Goal: Transaction & Acquisition: Purchase product/service

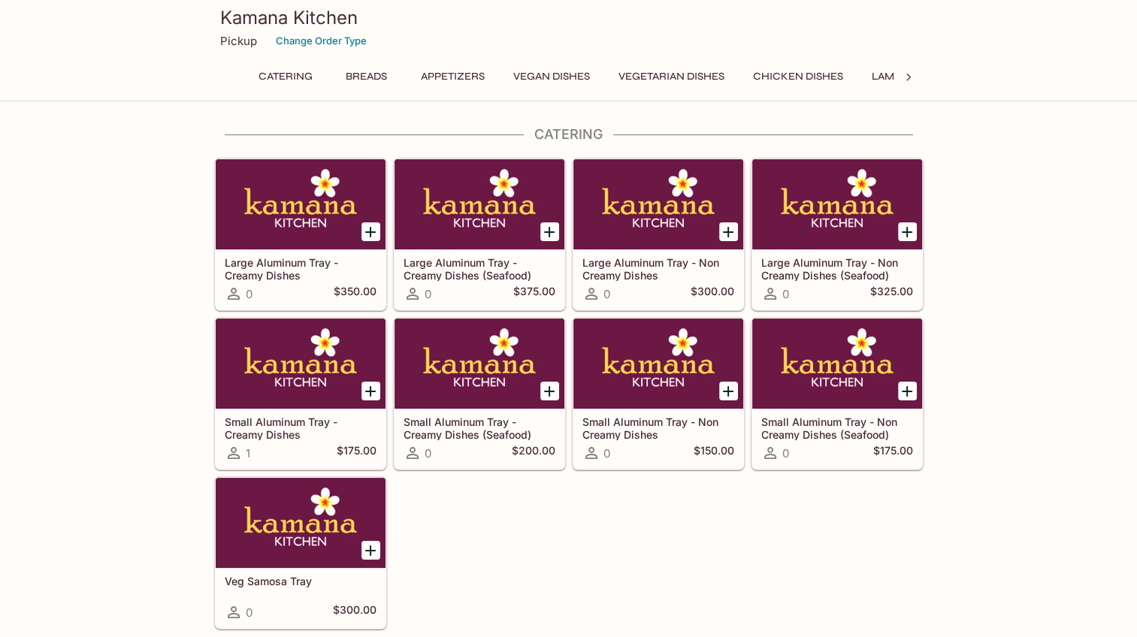
click at [840, 77] on button "Chicken Dishes" at bounding box center [798, 76] width 107 height 21
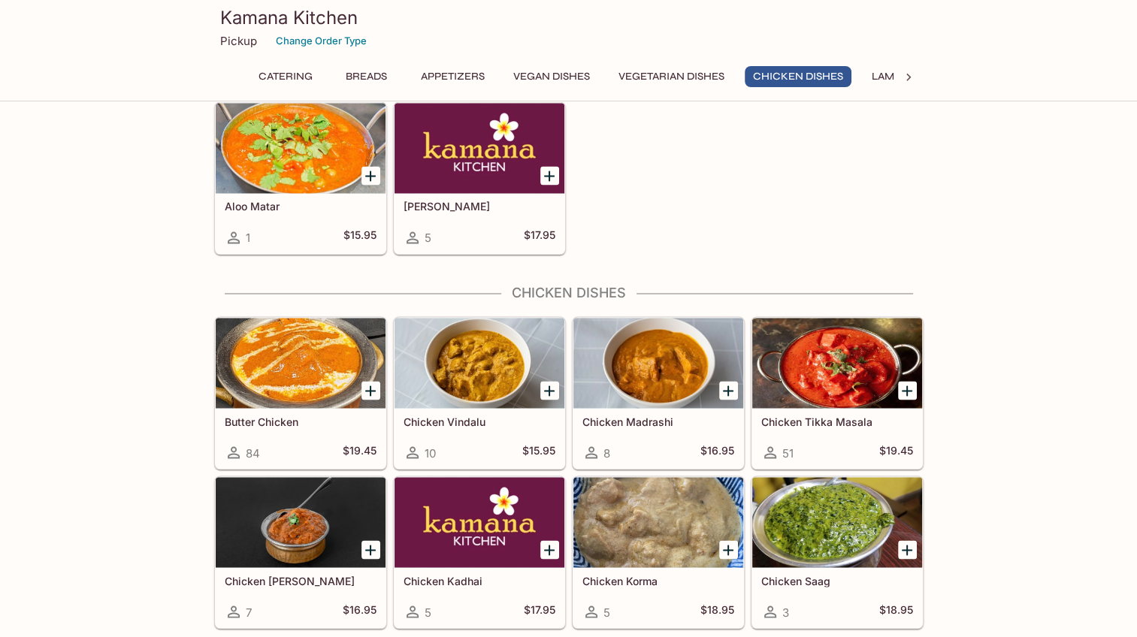
scroll to position [2658, 0]
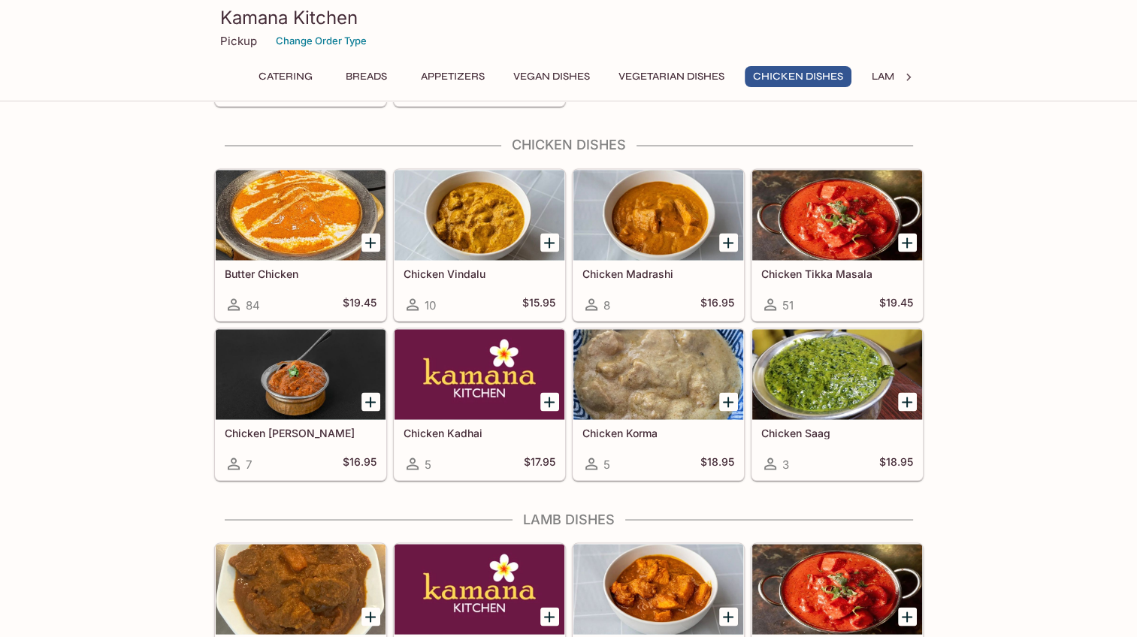
click at [486, 260] on div "Chicken Vindalu 10 $15.95" at bounding box center [480, 290] width 170 height 60
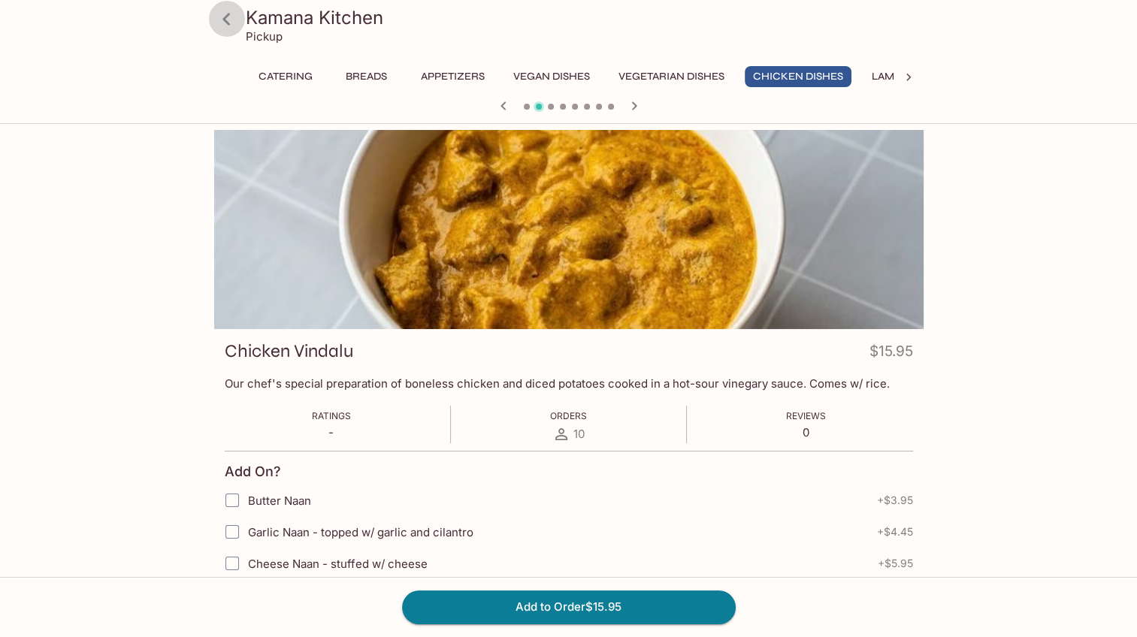
click at [229, 18] on icon at bounding box center [226, 19] width 26 height 26
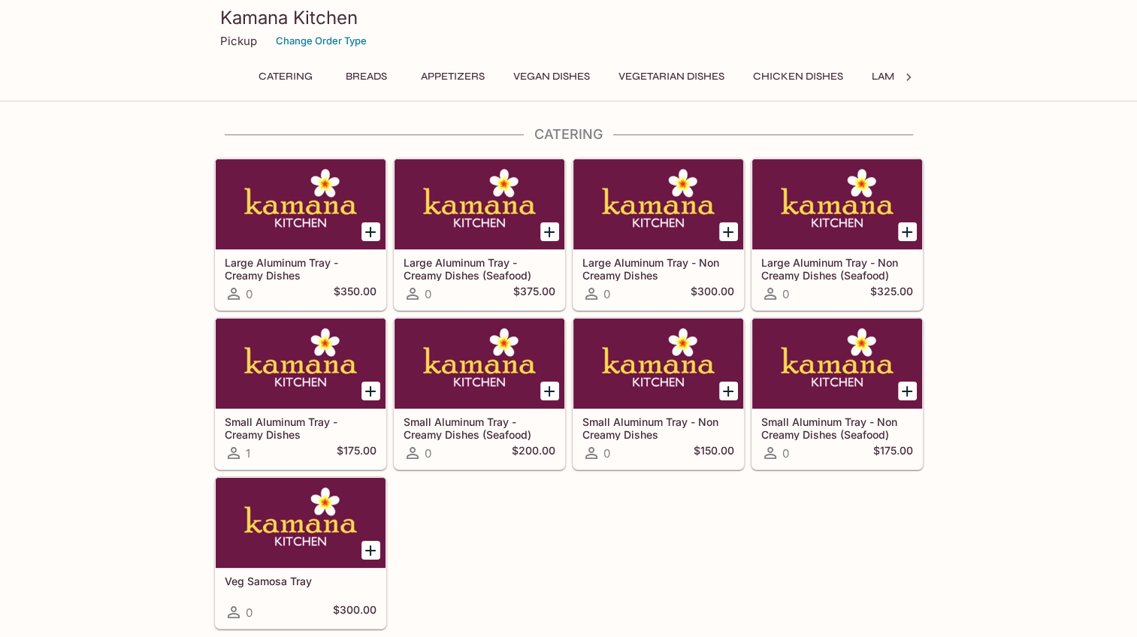
click at [692, 78] on button "Vegetarian Dishes" at bounding box center [671, 76] width 123 height 21
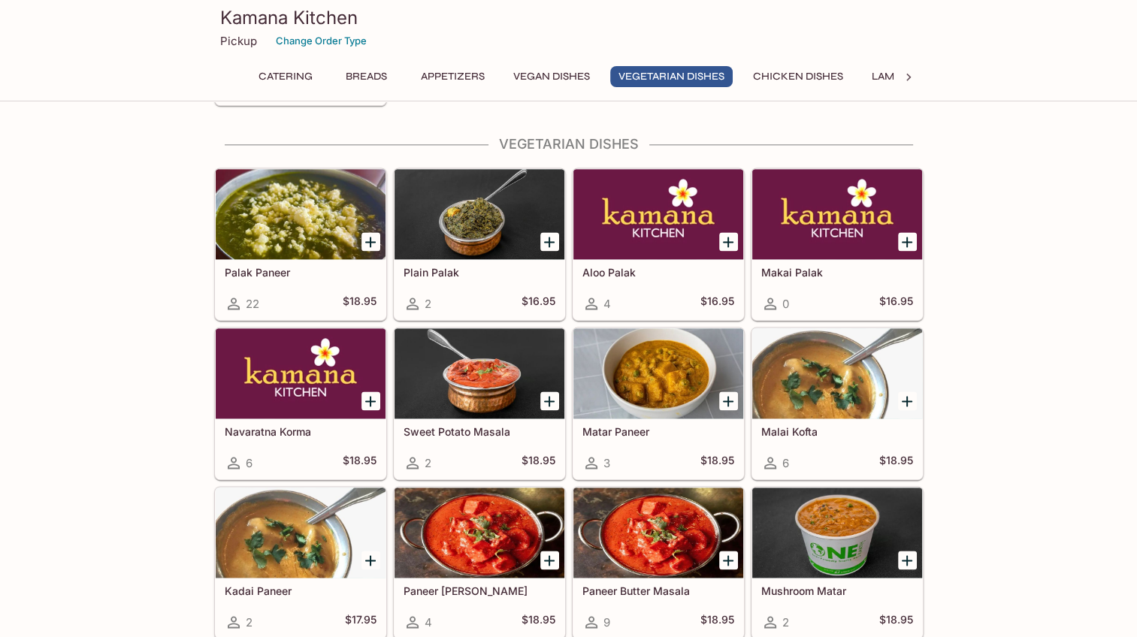
scroll to position [1967, 0]
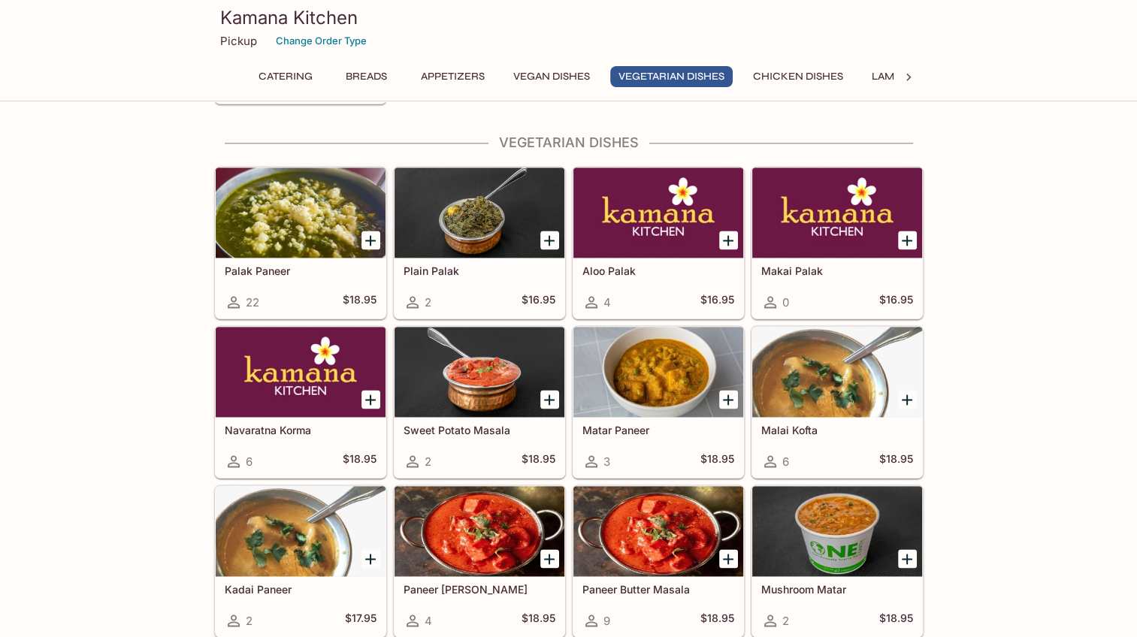
click at [811, 75] on button "Chicken Dishes" at bounding box center [798, 76] width 107 height 21
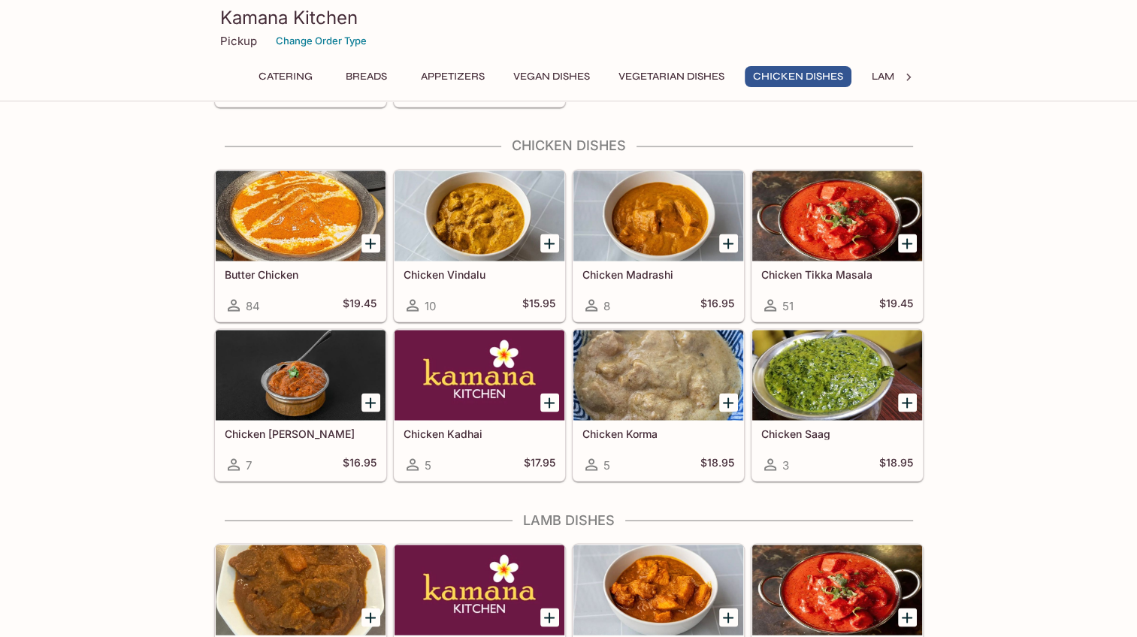
scroll to position [2658, 0]
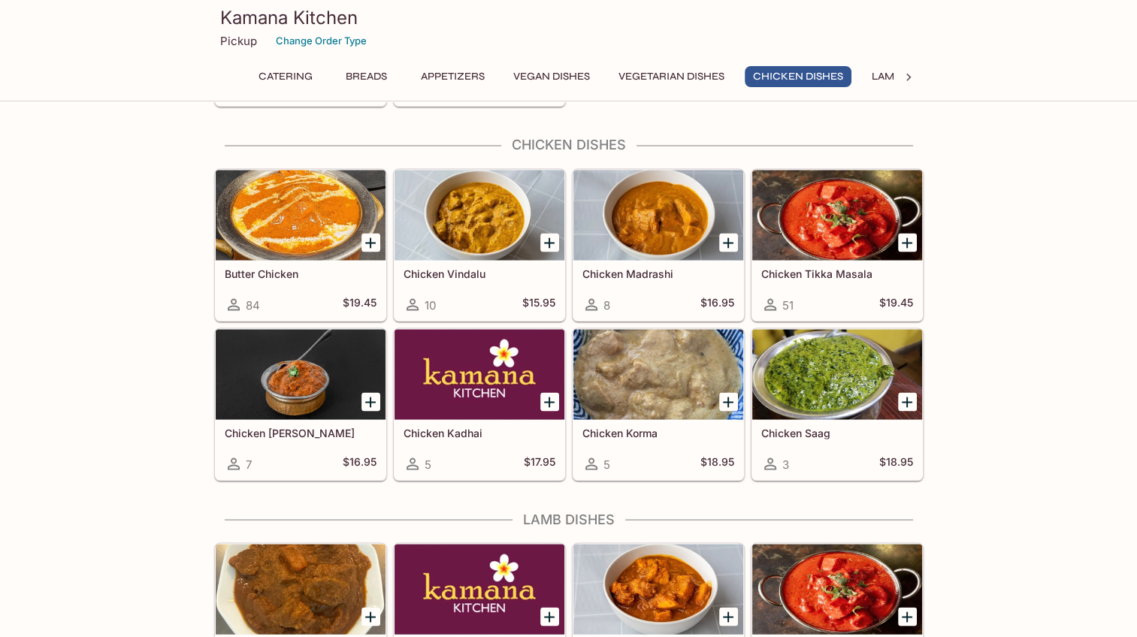
click at [656, 379] on div at bounding box center [659, 374] width 170 height 90
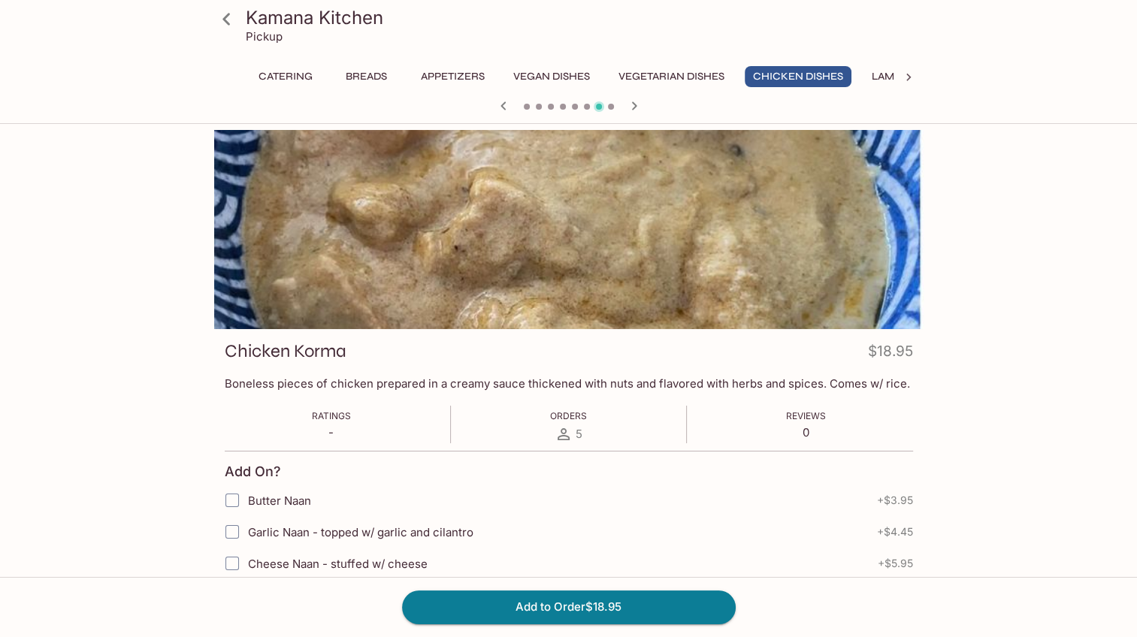
click at [788, 70] on button "Chicken Dishes" at bounding box center [798, 76] width 107 height 21
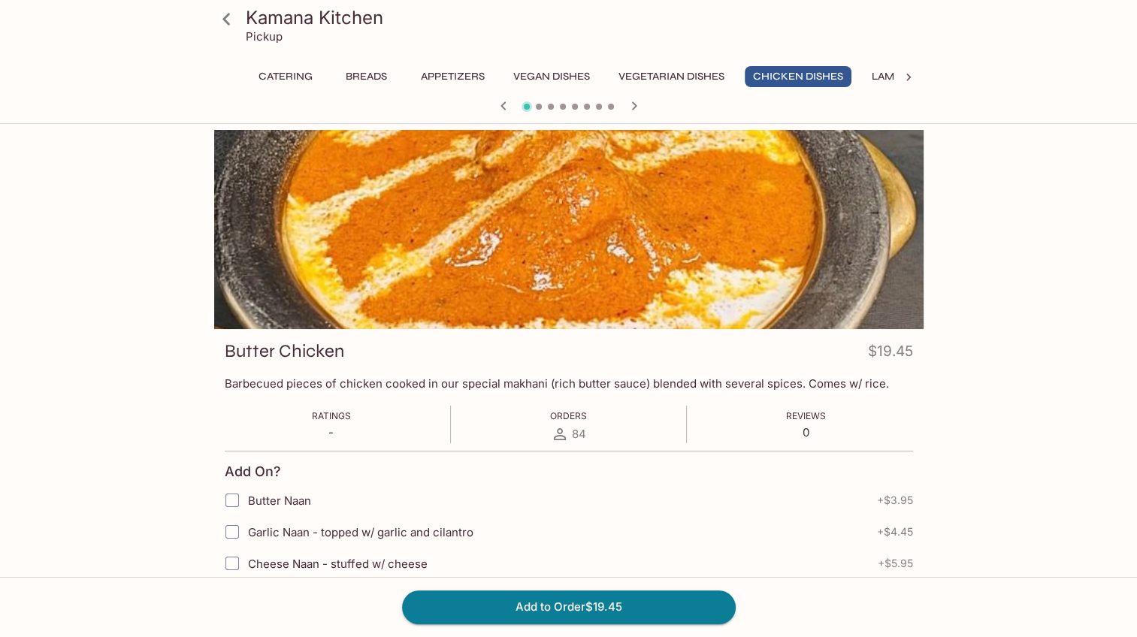
click at [795, 72] on button "Chicken Dishes" at bounding box center [798, 76] width 107 height 21
click at [631, 107] on icon "button" at bounding box center [634, 106] width 18 height 18
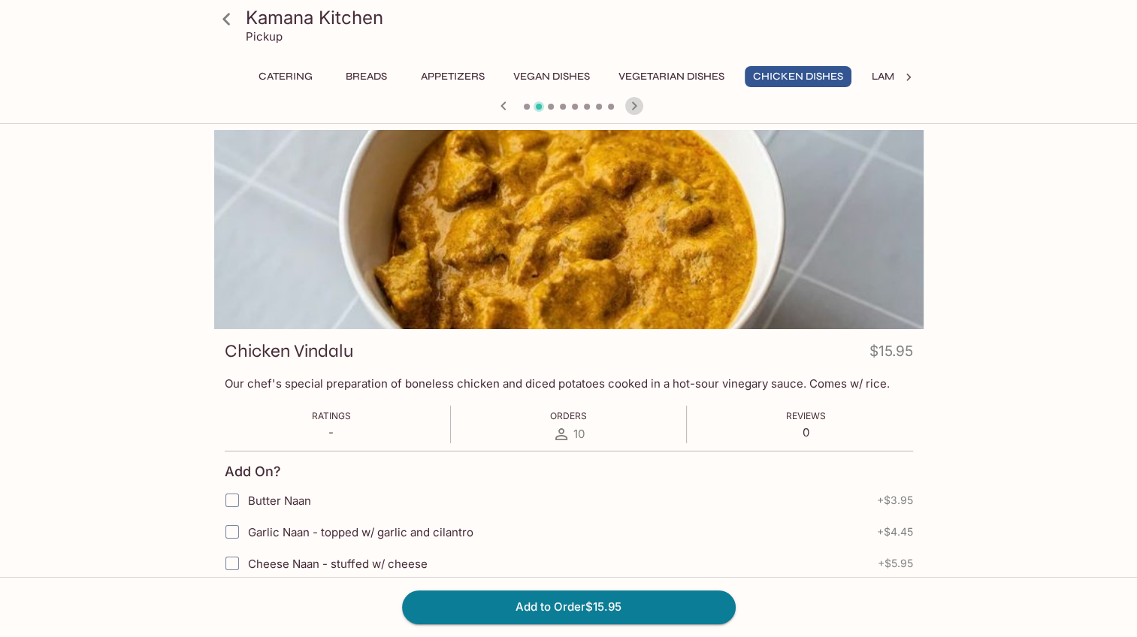
click at [625, 106] on icon "button" at bounding box center [634, 106] width 18 height 18
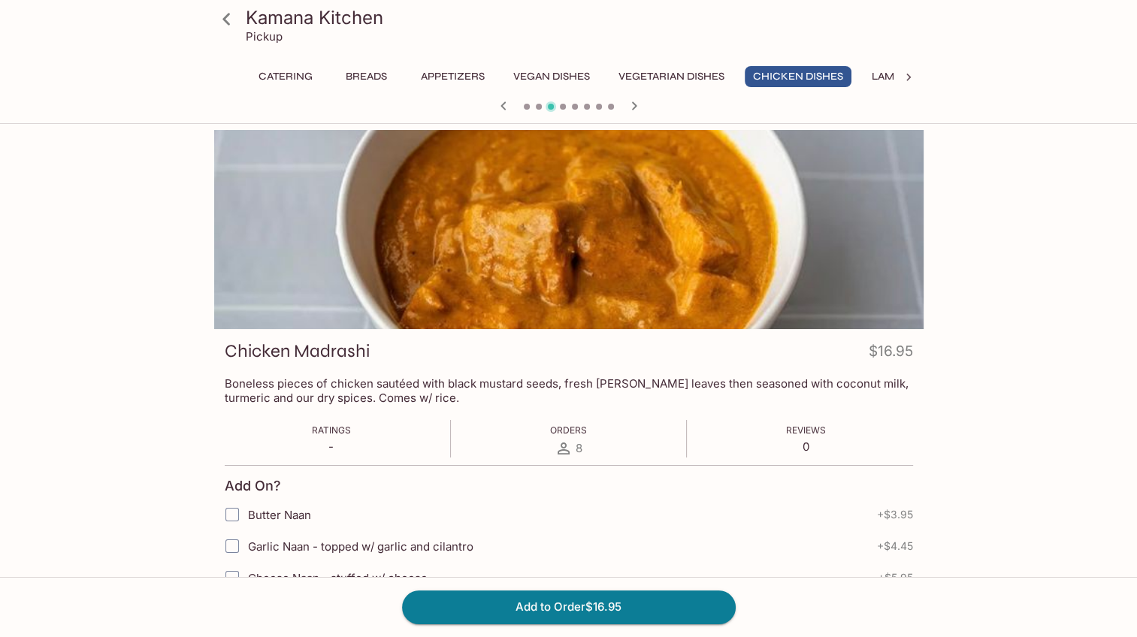
click at [618, 106] on div at bounding box center [569, 107] width 722 height 23
click at [634, 104] on icon "button" at bounding box center [634, 106] width 18 height 18
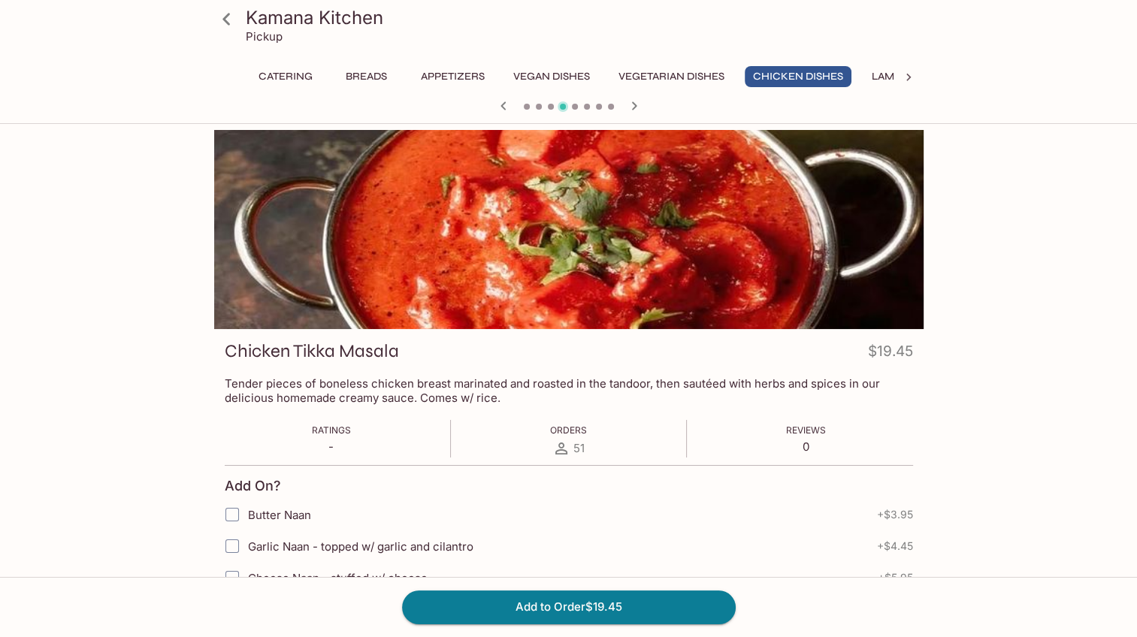
click at [621, 102] on div at bounding box center [569, 107] width 722 height 23
click at [637, 104] on icon "button" at bounding box center [634, 106] width 18 height 18
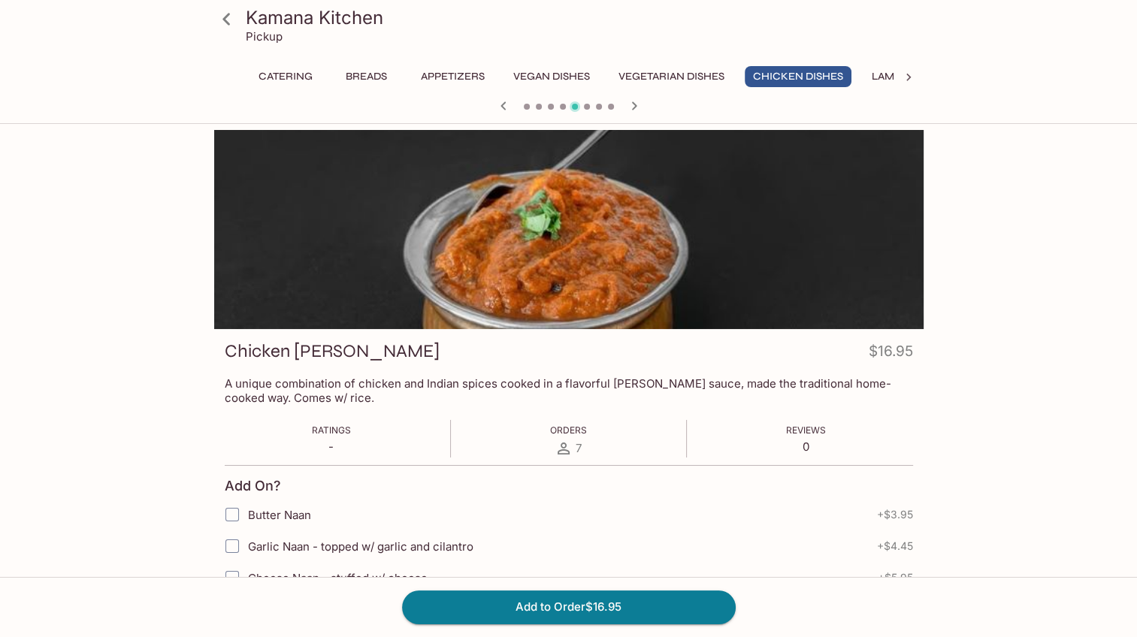
click at [621, 105] on div at bounding box center [569, 107] width 722 height 23
click at [634, 104] on icon "button" at bounding box center [633, 105] width 5 height 8
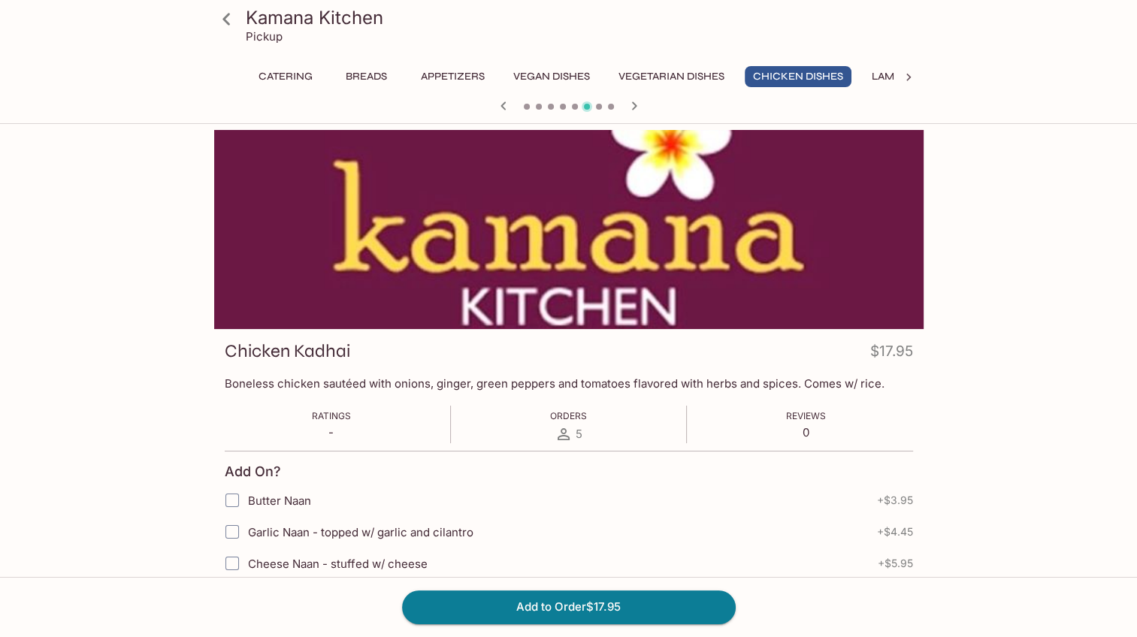
click at [630, 108] on icon "button" at bounding box center [634, 106] width 18 height 18
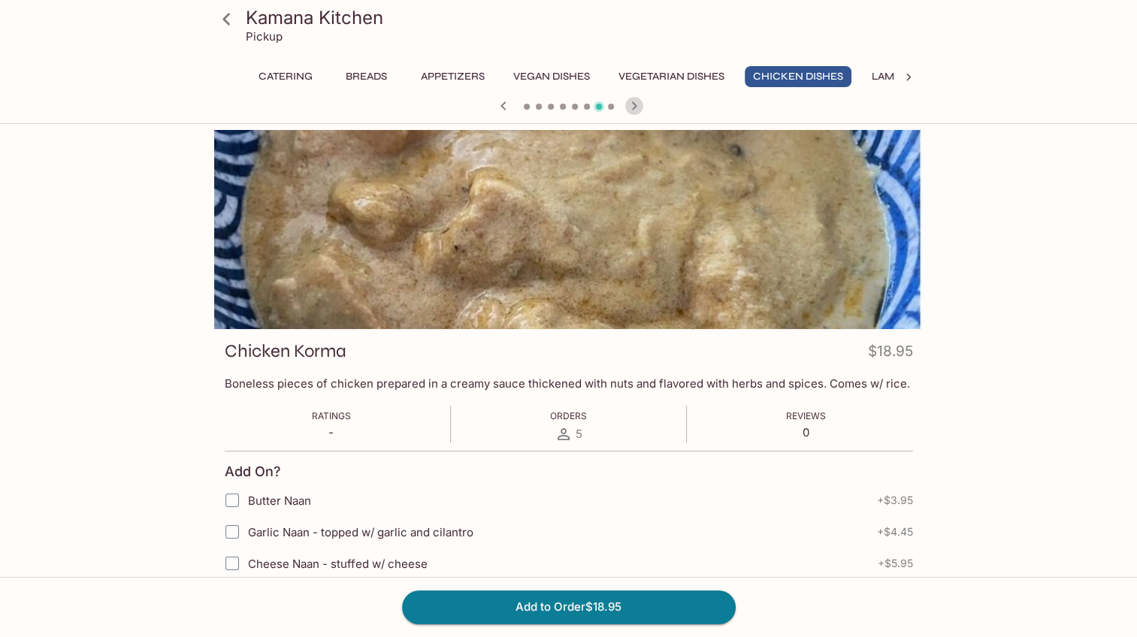
click at [629, 108] on icon "button" at bounding box center [634, 106] width 18 height 18
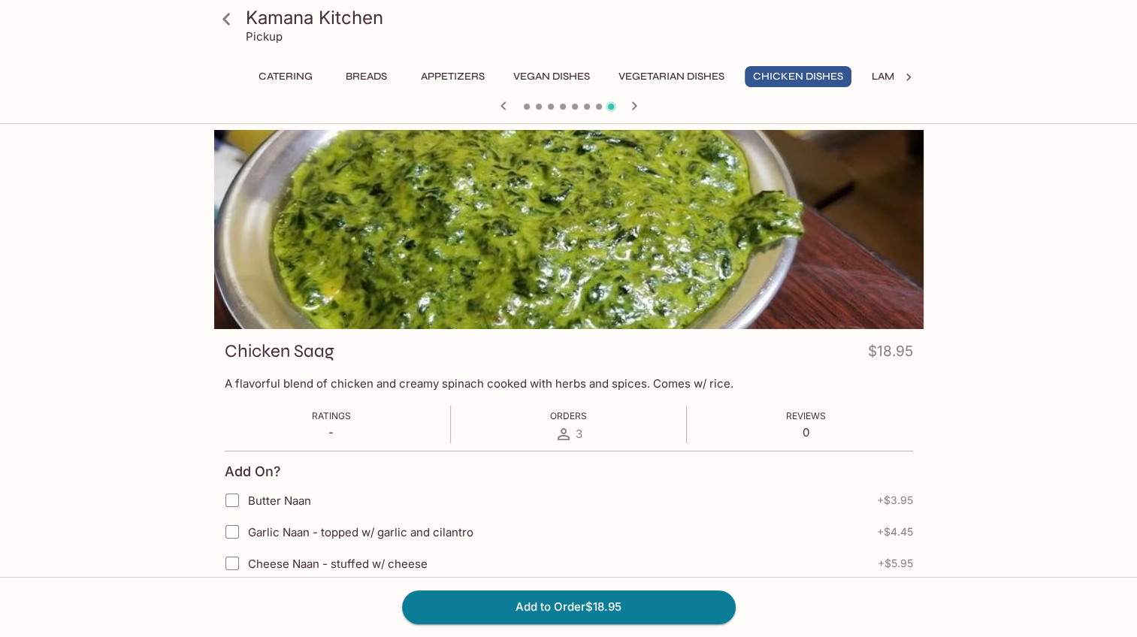
click at [526, 111] on div at bounding box center [569, 107] width 722 height 23
click at [526, 105] on span at bounding box center [527, 107] width 6 height 6
click at [499, 106] on icon "button" at bounding box center [504, 106] width 18 height 18
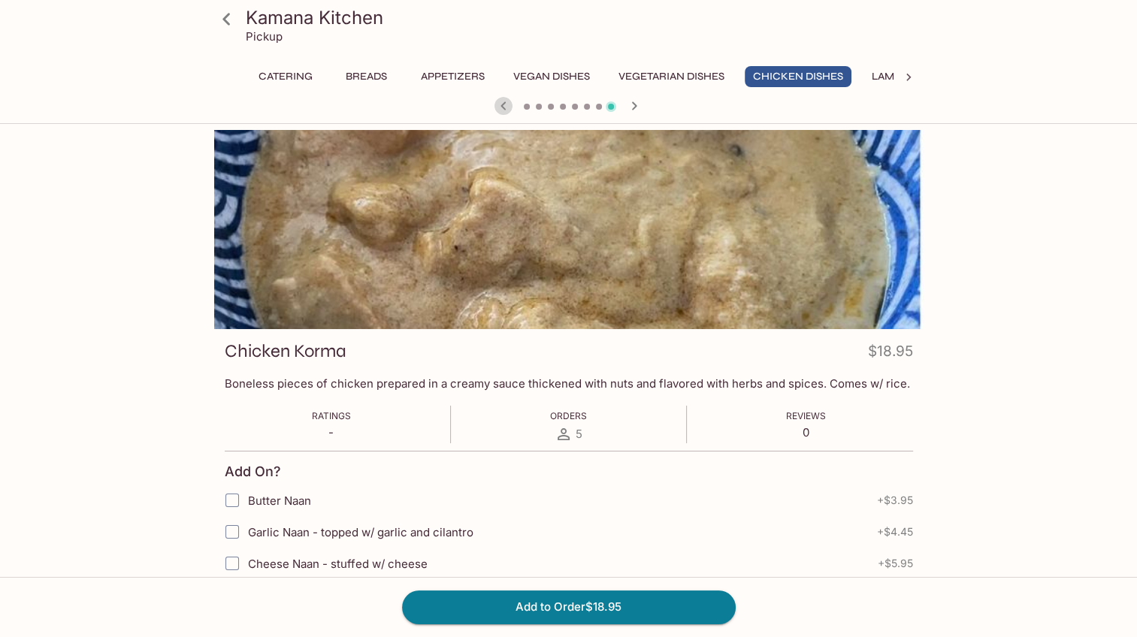
click at [499, 106] on icon "button" at bounding box center [504, 106] width 18 height 18
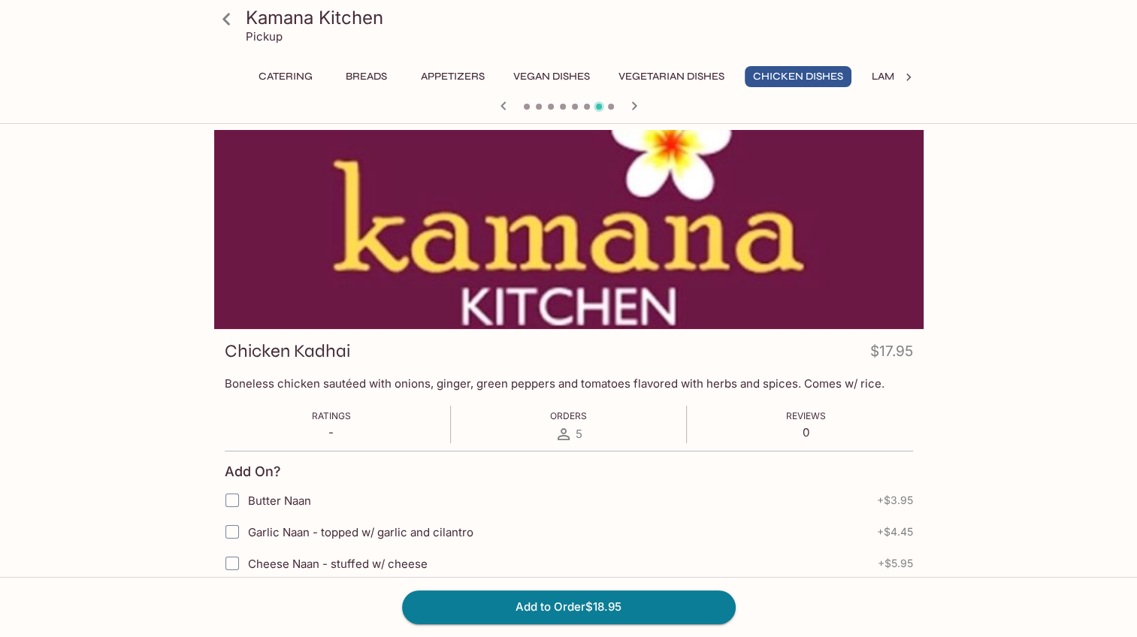
click at [499, 106] on icon "button" at bounding box center [504, 106] width 18 height 18
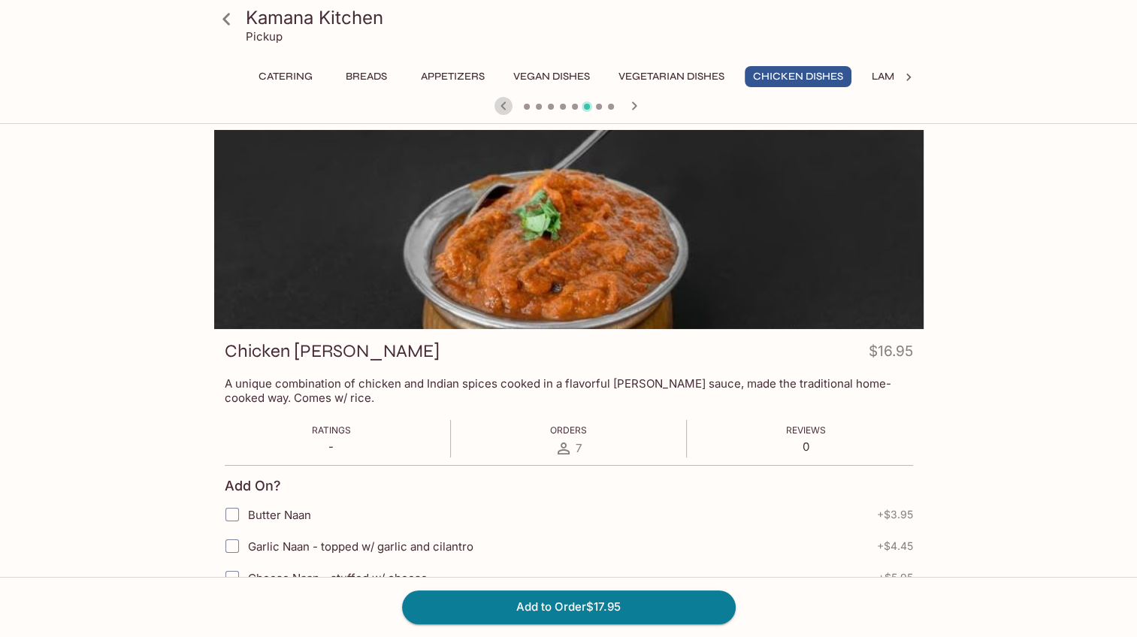
click at [499, 106] on icon "button" at bounding box center [504, 106] width 18 height 18
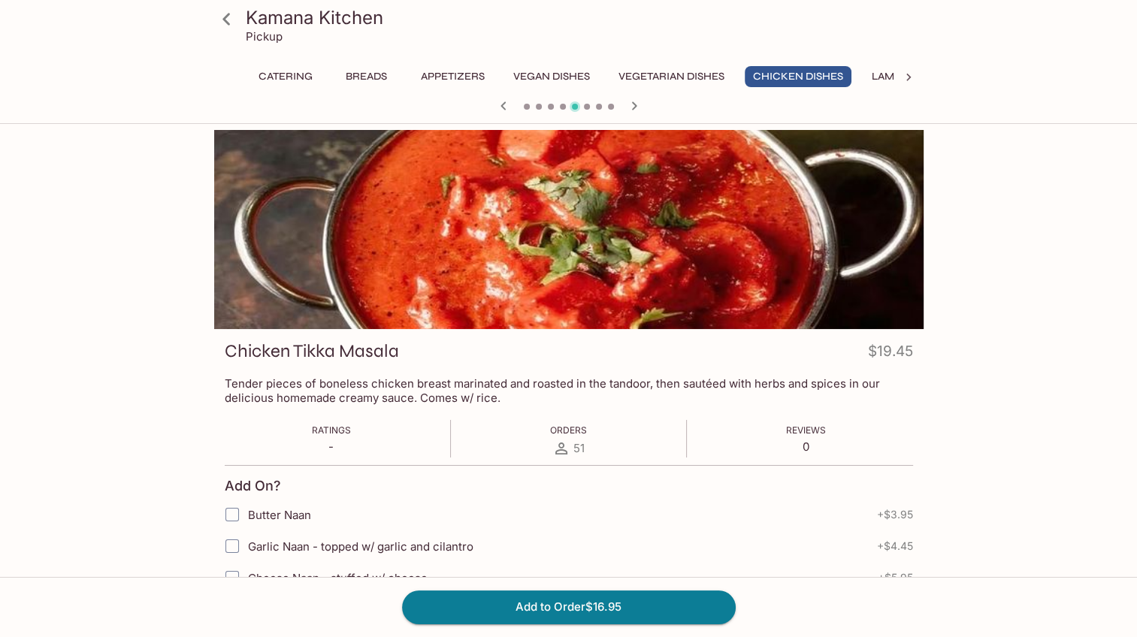
click at [499, 106] on icon "button" at bounding box center [504, 106] width 18 height 18
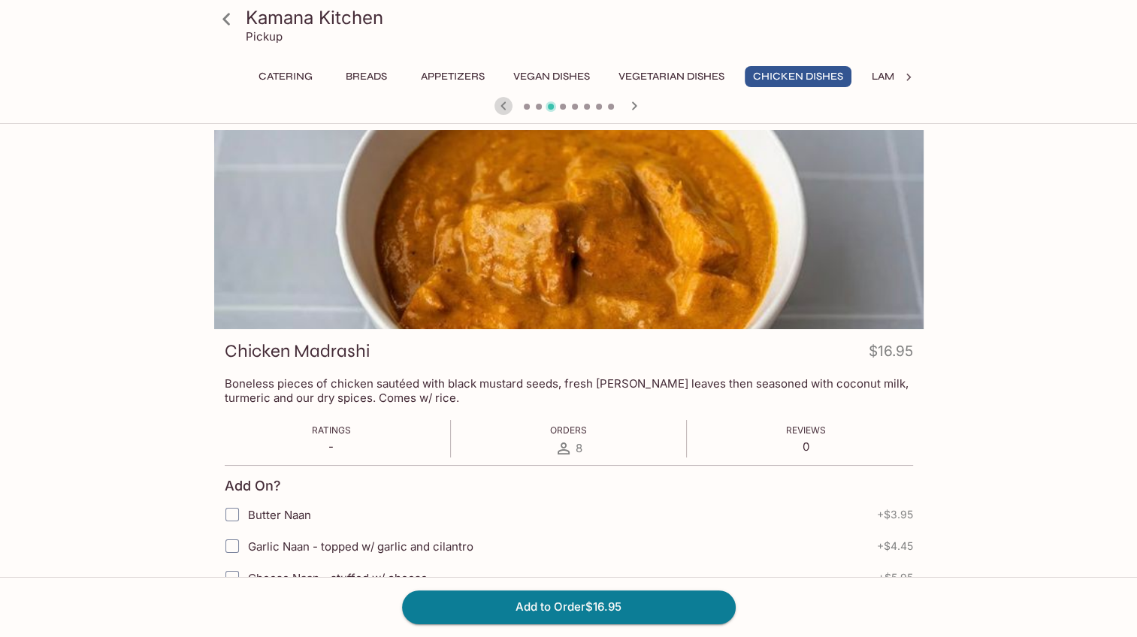
click at [499, 106] on icon "button" at bounding box center [504, 106] width 18 height 18
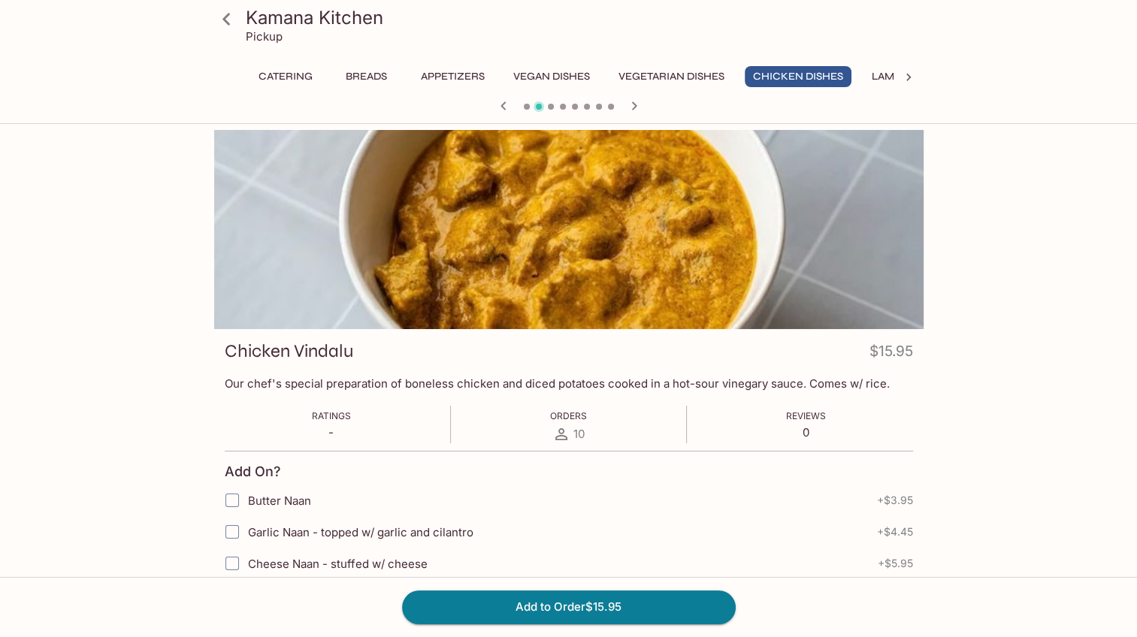
click at [496, 107] on icon "button" at bounding box center [504, 106] width 18 height 18
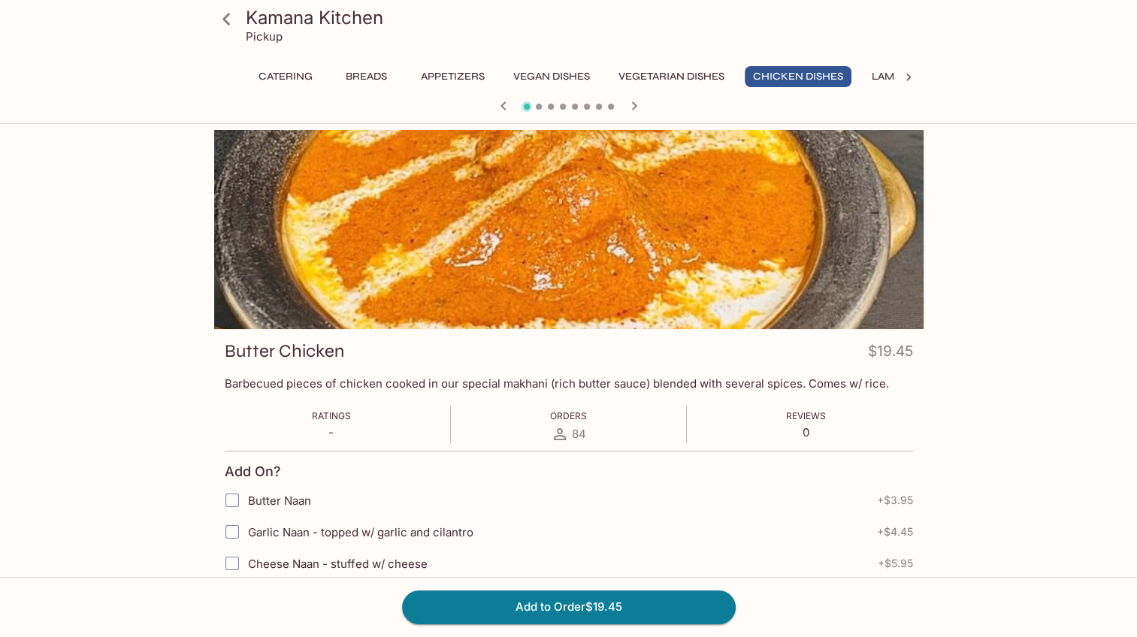
drag, startPoint x: 1134, startPoint y: 180, endPoint x: 1137, endPoint y: 192, distance: 12.6
click at [1137, 192] on html "Kamana Kitchen Pickup Catering Breads Appetizers Vegan Dishes Vegetarian Dishes…" at bounding box center [568, 318] width 1137 height 637
drag, startPoint x: 1131, startPoint y: 298, endPoint x: 1134, endPoint y: 318, distance: 19.7
click at [1134, 318] on div "Kamana Kitchen Pickup Catering Breads Appetizers Vegan Dishes Vegetarian Dishes…" at bounding box center [568, 448] width 1137 height 637
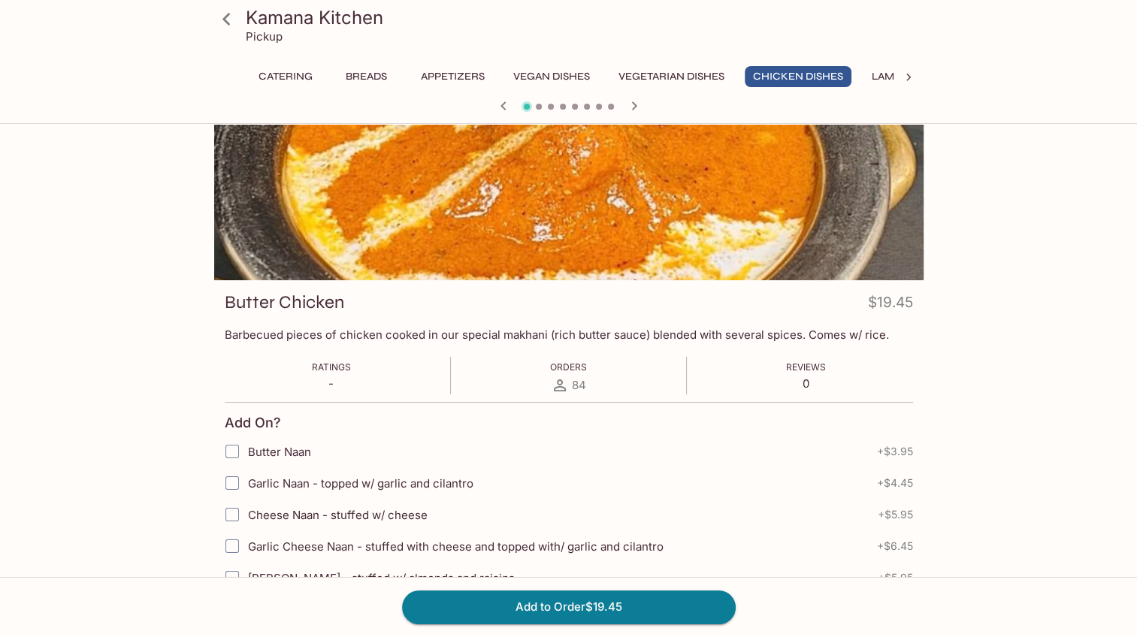
scroll to position [82, 0]
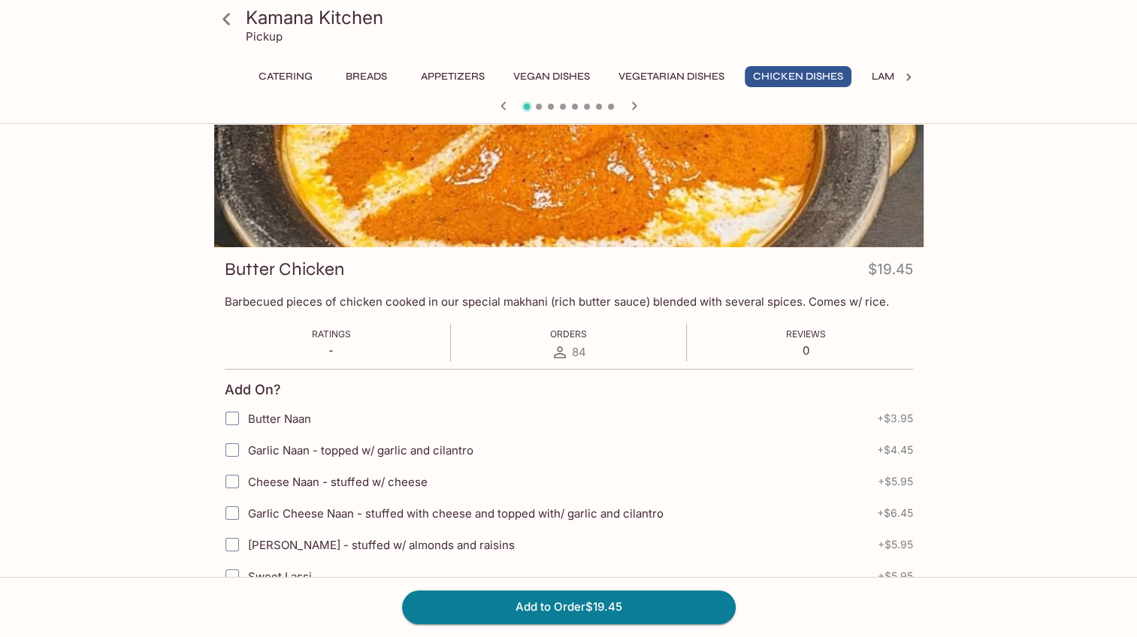
click at [631, 102] on icon "button" at bounding box center [634, 106] width 18 height 18
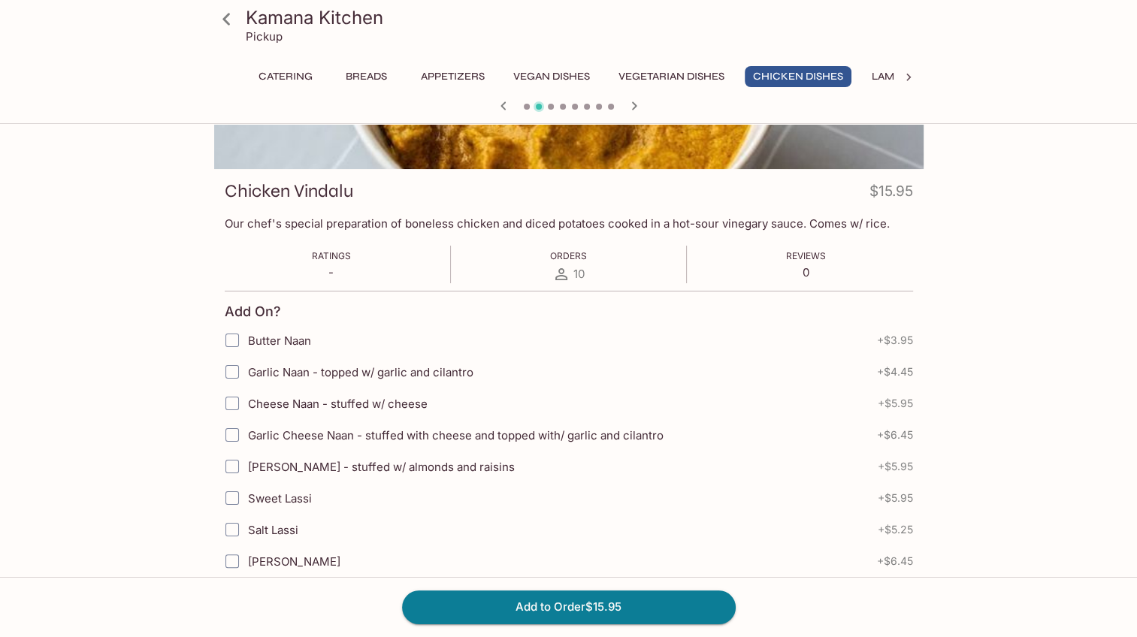
scroll to position [204, 0]
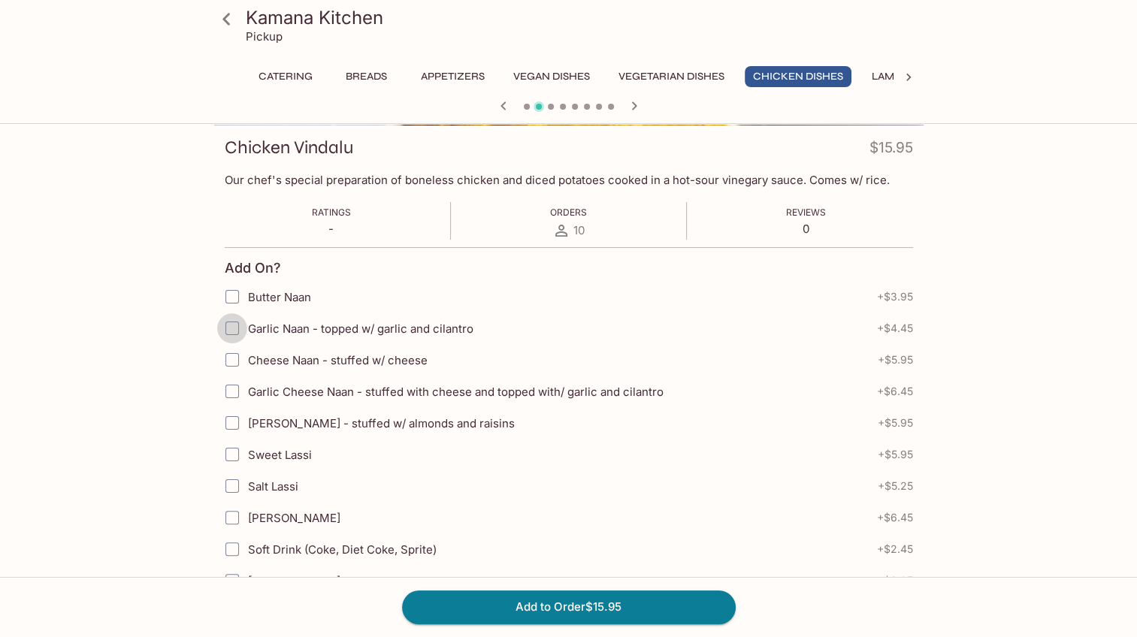
click at [235, 324] on input "Garlic Naan - topped w/ garlic and cilantro" at bounding box center [232, 328] width 30 height 30
checkbox input "true"
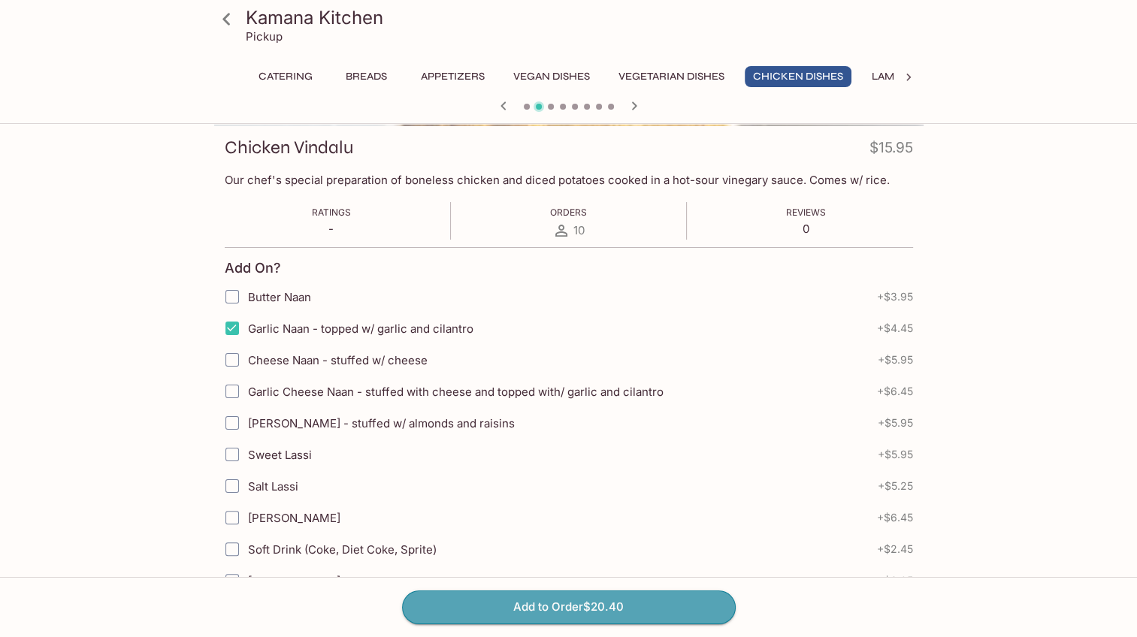
click at [622, 598] on button "Add to Order $20.40" at bounding box center [569, 607] width 334 height 33
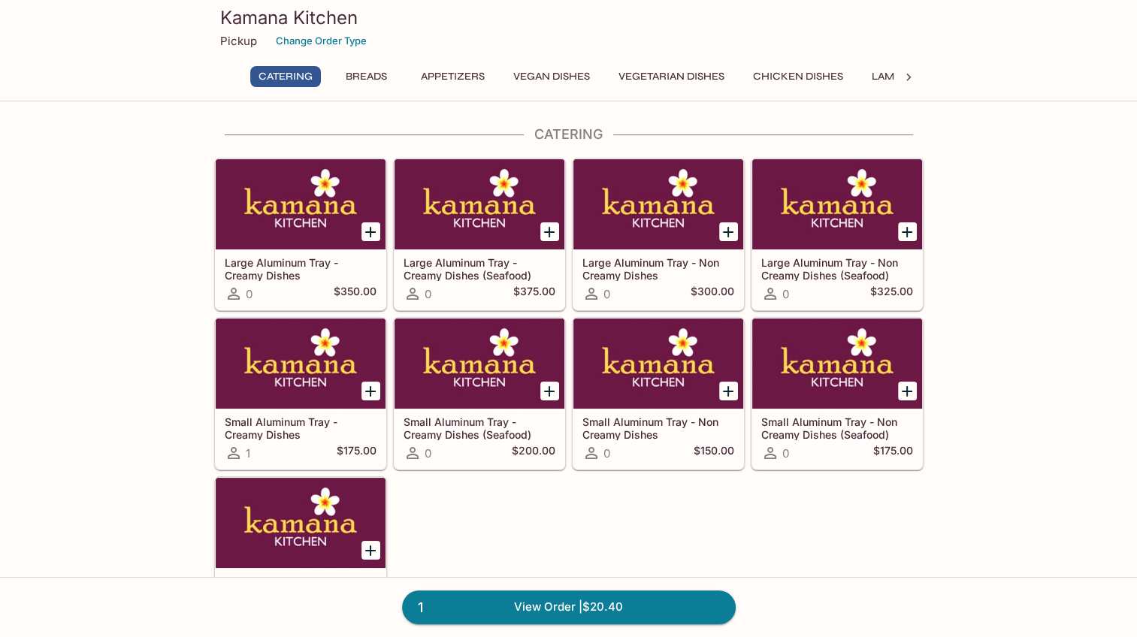
click at [911, 76] on icon at bounding box center [908, 77] width 15 height 15
click at [737, 75] on button "Accompaniments" at bounding box center [720, 76] width 119 height 21
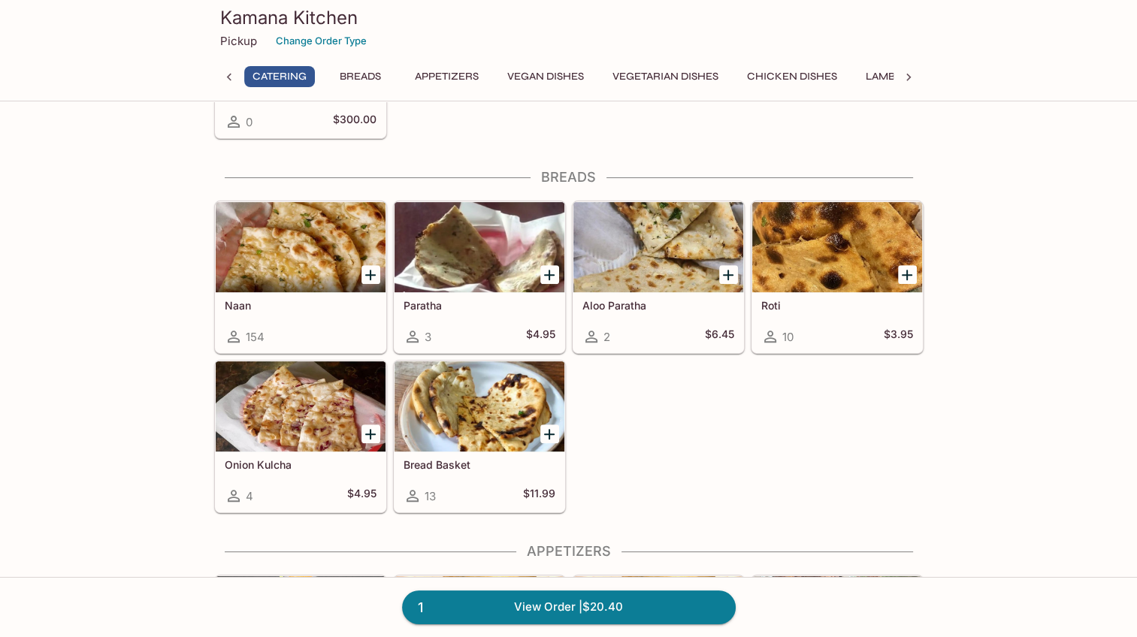
scroll to position [480, 0]
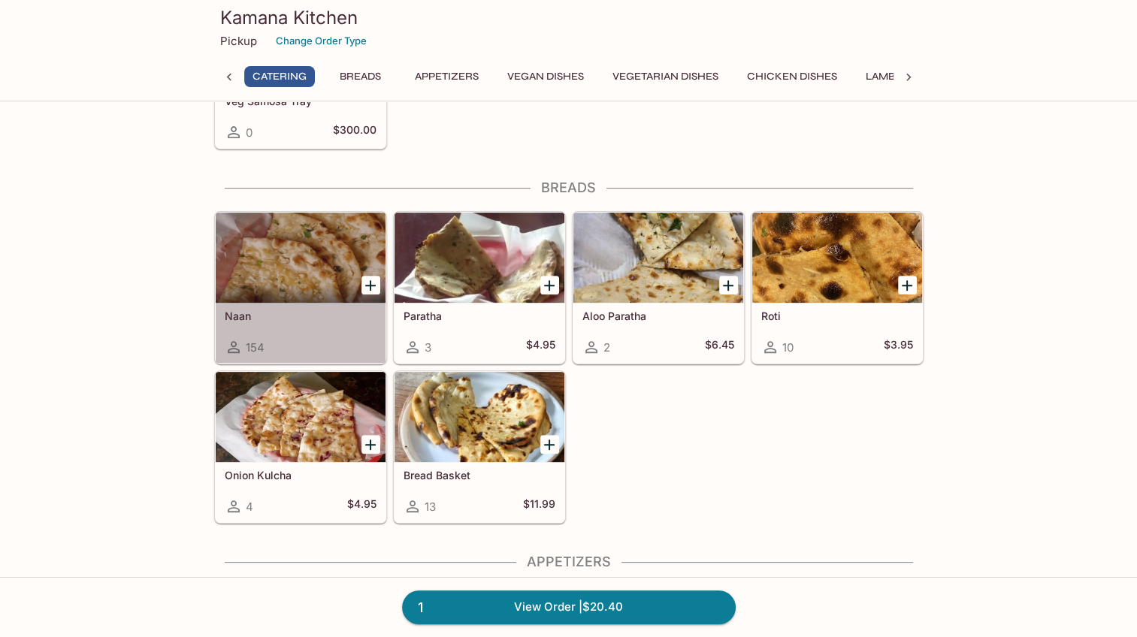
click at [301, 274] on div at bounding box center [301, 258] width 170 height 90
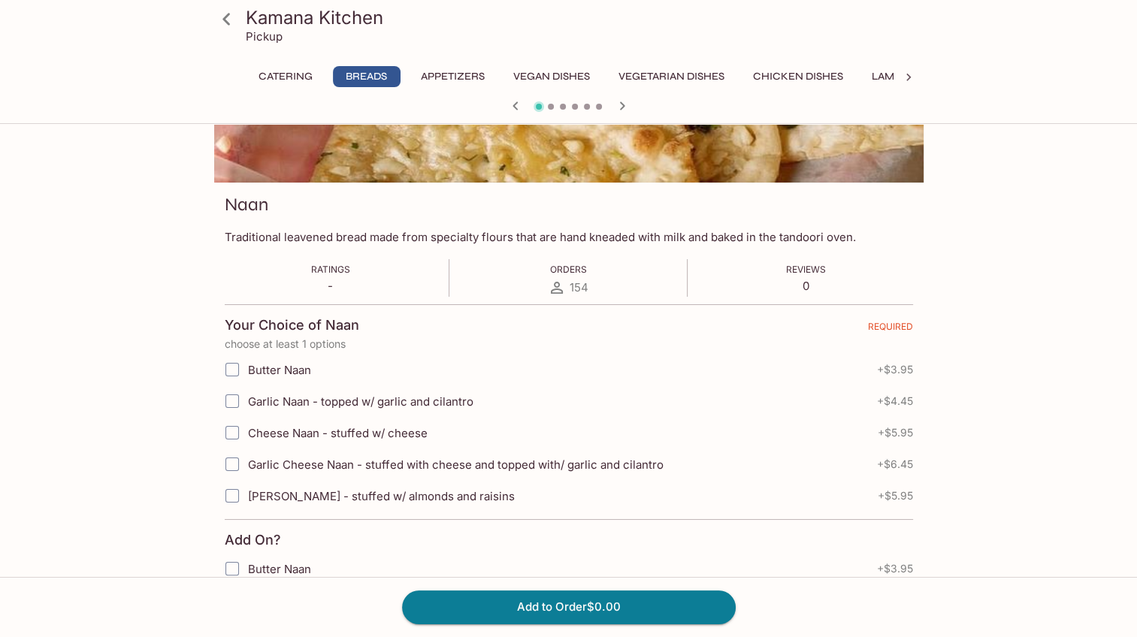
scroll to position [170, 0]
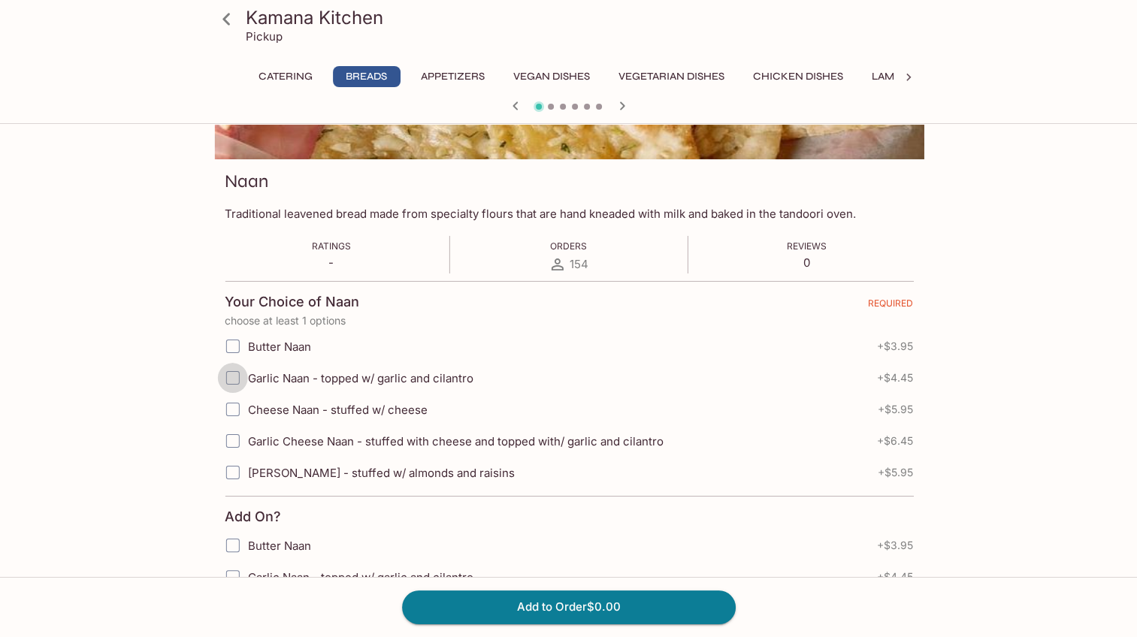
click at [229, 374] on input "Garlic Naan - topped w/ garlic and cilantro" at bounding box center [232, 378] width 30 height 30
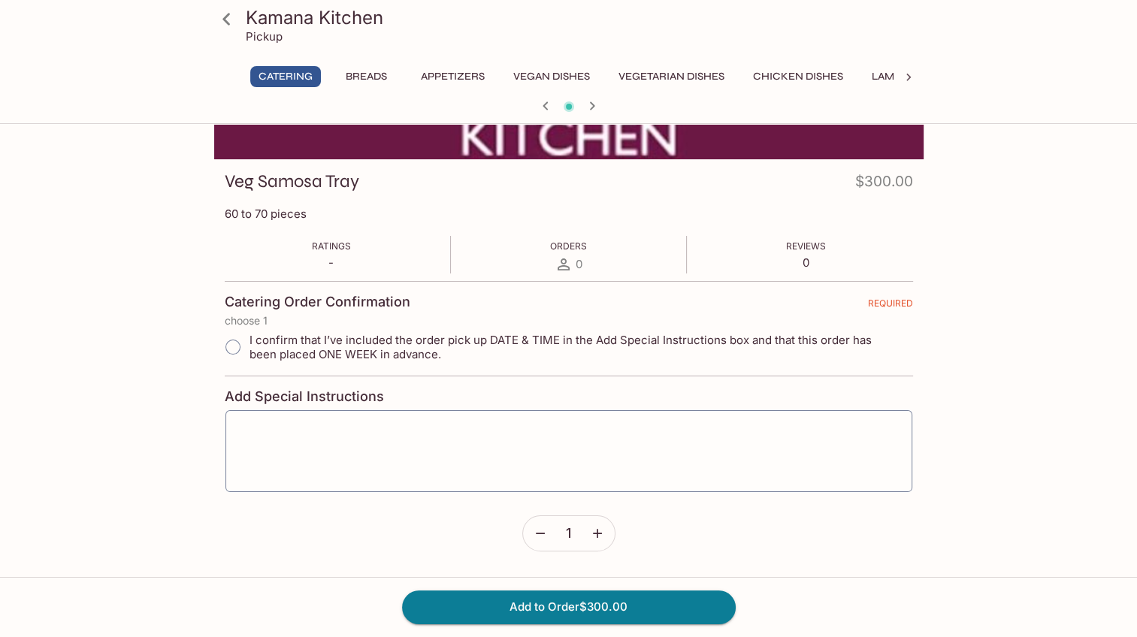
click at [232, 344] on input "I confirm that I’ve included the order pick up DATE & TIME in the Add Special I…" at bounding box center [233, 348] width 32 height 32
radio input "true"
click at [373, 74] on button "Breads" at bounding box center [367, 76] width 68 height 21
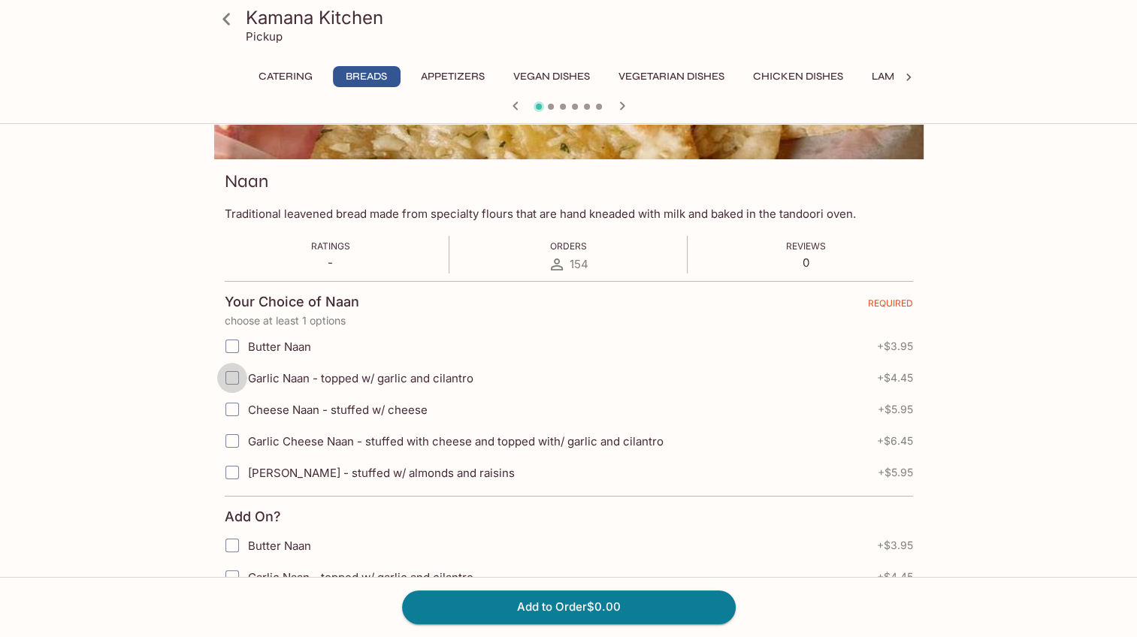
click at [237, 375] on input "Garlic Naan - topped w/ garlic and cilantro" at bounding box center [232, 378] width 30 height 30
checkbox input "true"
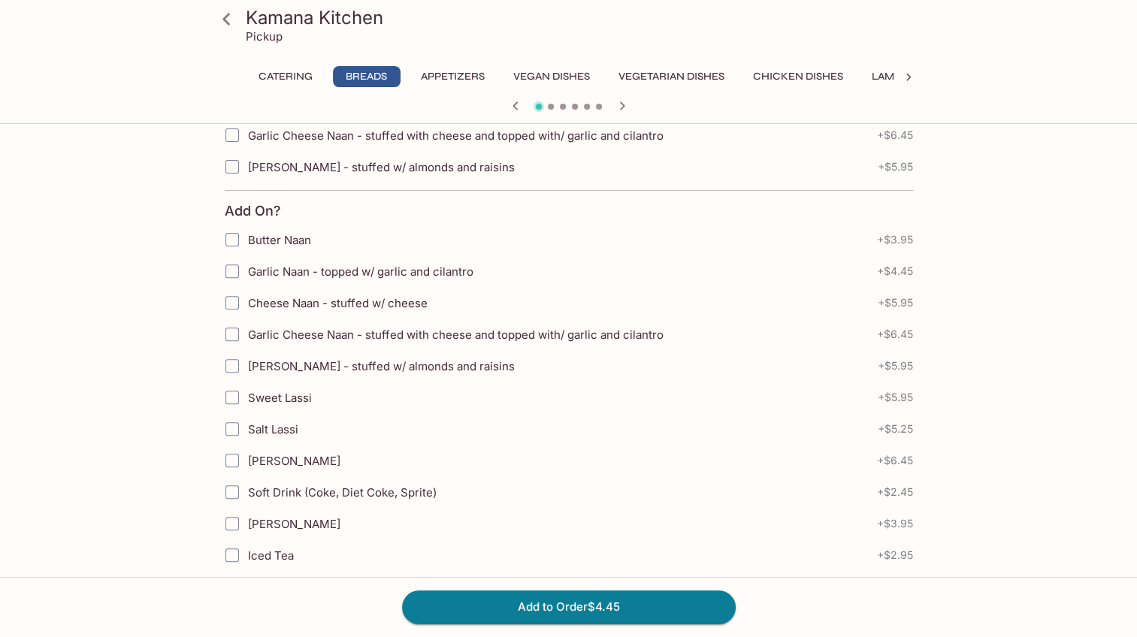
scroll to position [533, 0]
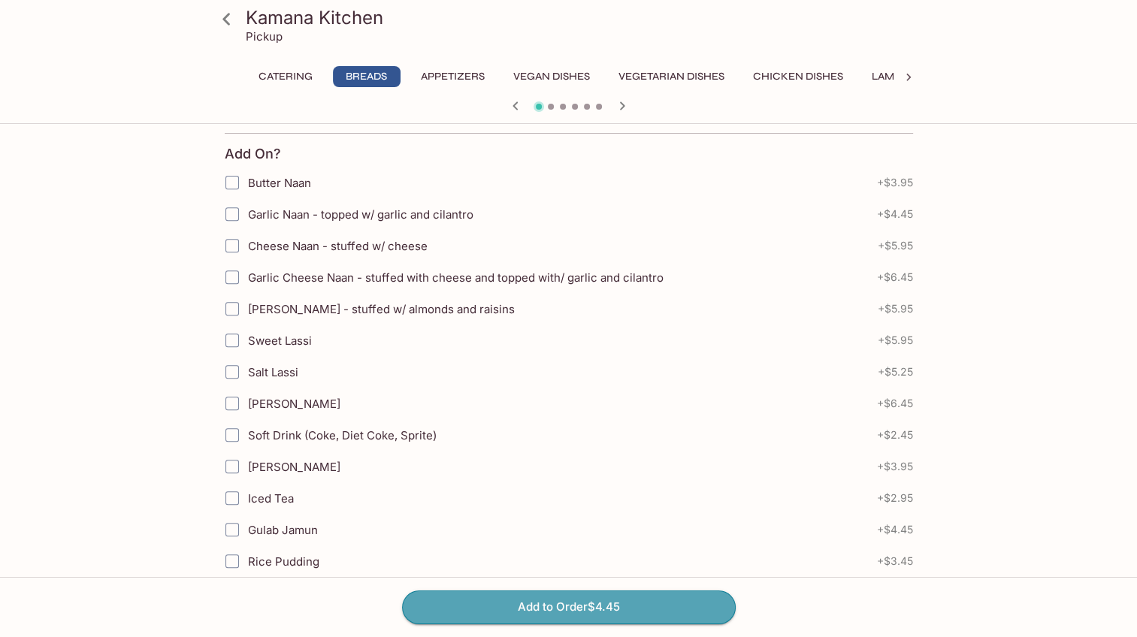
click at [634, 607] on button "Add to Order $4.45" at bounding box center [569, 607] width 334 height 33
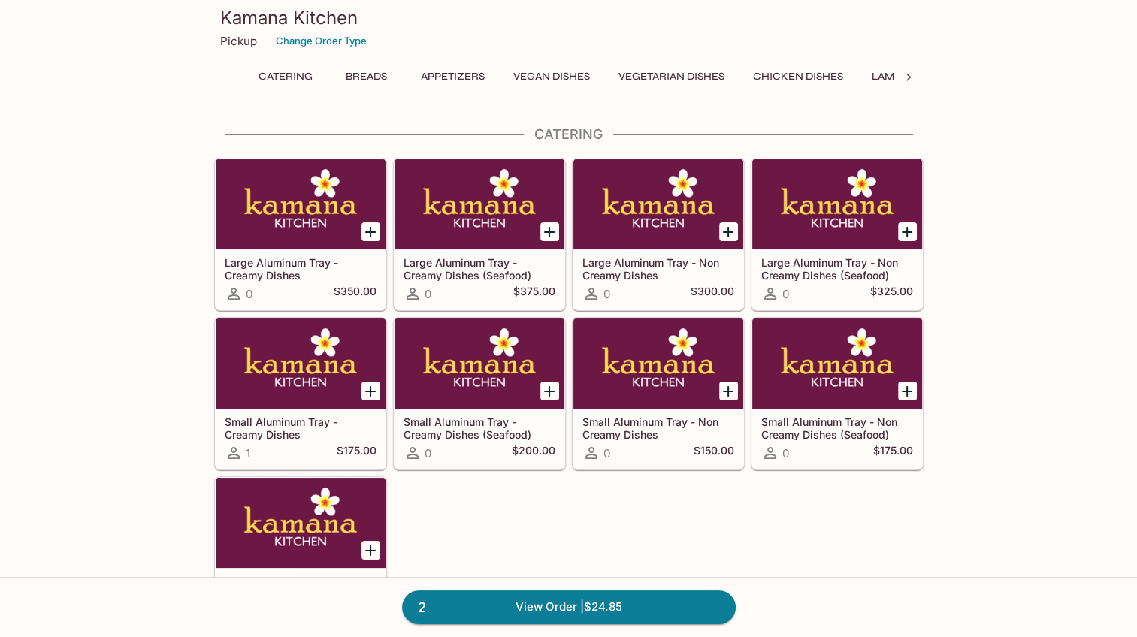
click at [444, 81] on button "Appetizers" at bounding box center [453, 76] width 80 height 21
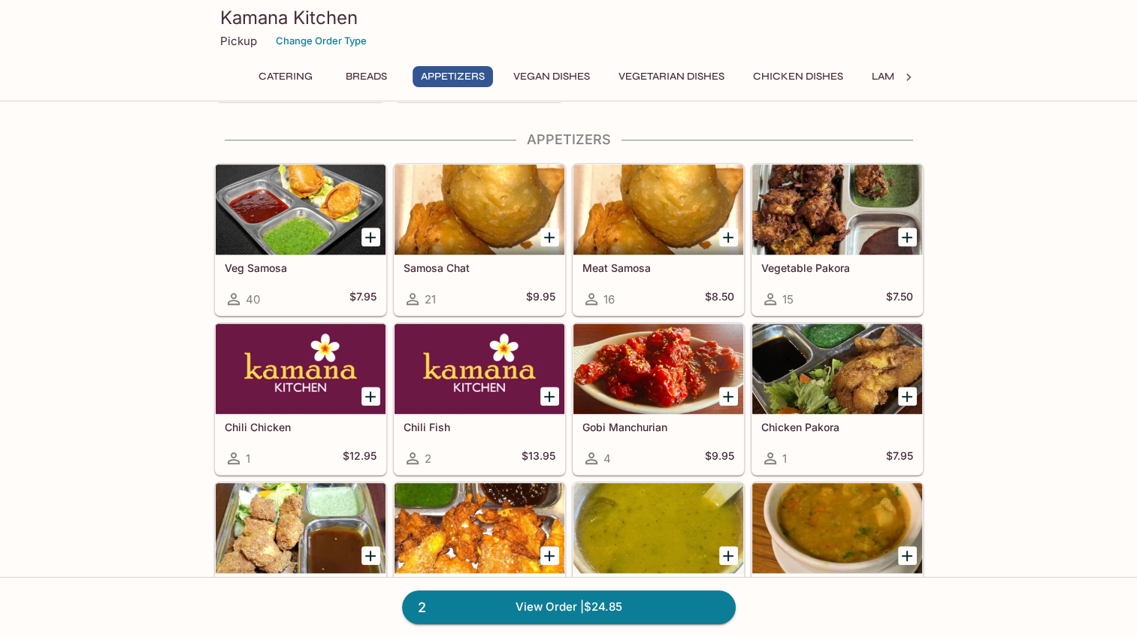
scroll to position [904, 0]
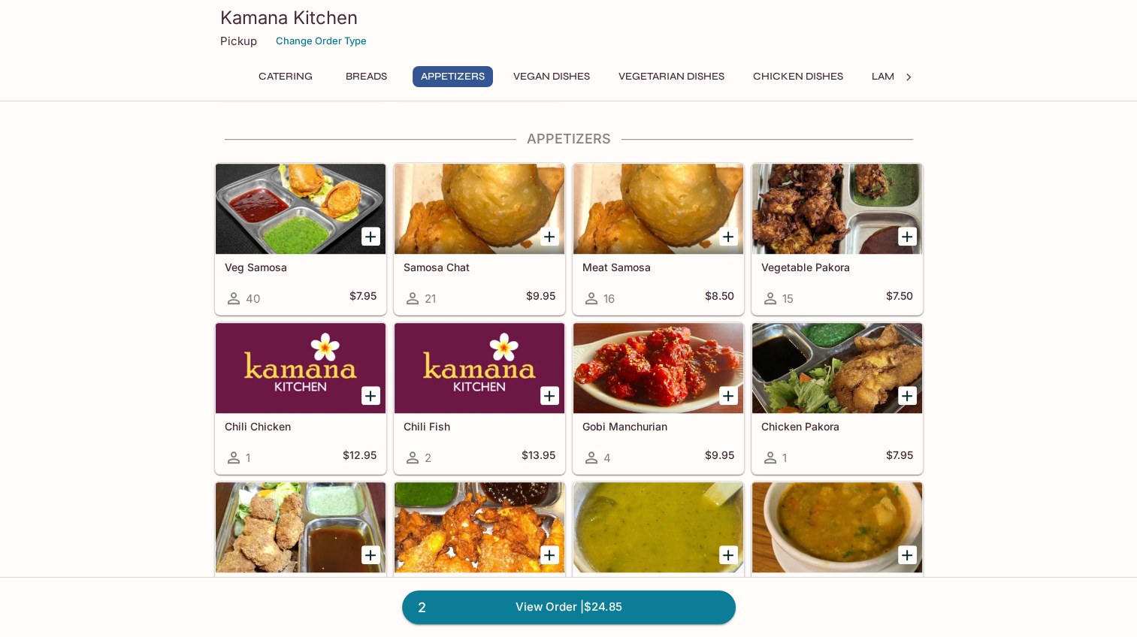
click at [493, 228] on div at bounding box center [480, 209] width 170 height 90
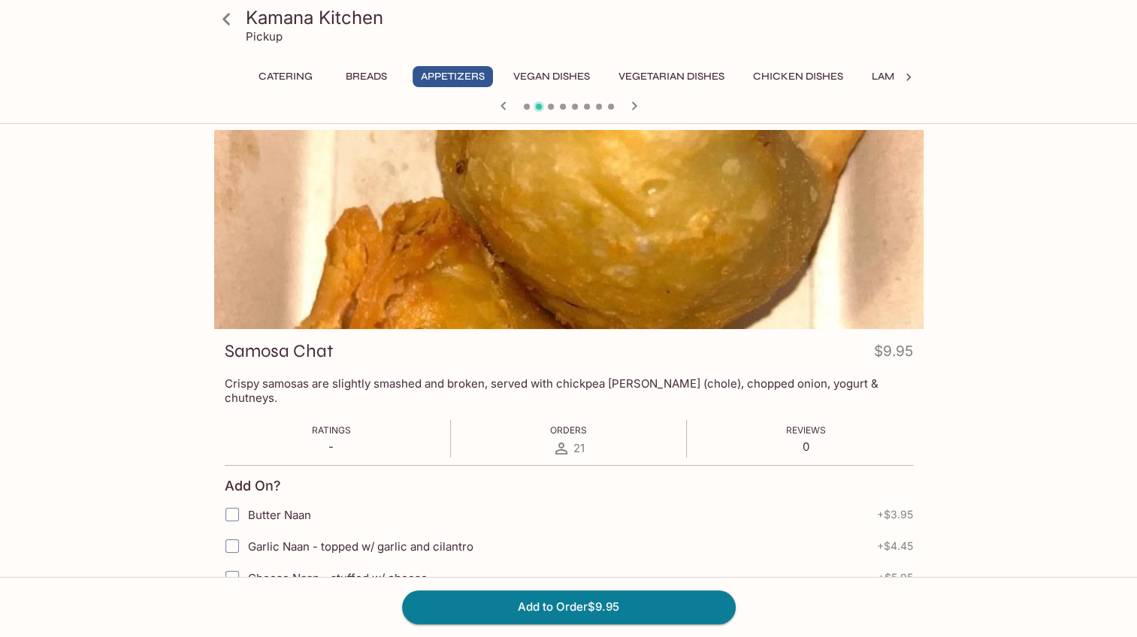
click at [635, 604] on button "Add to Order $9.95" at bounding box center [569, 607] width 334 height 33
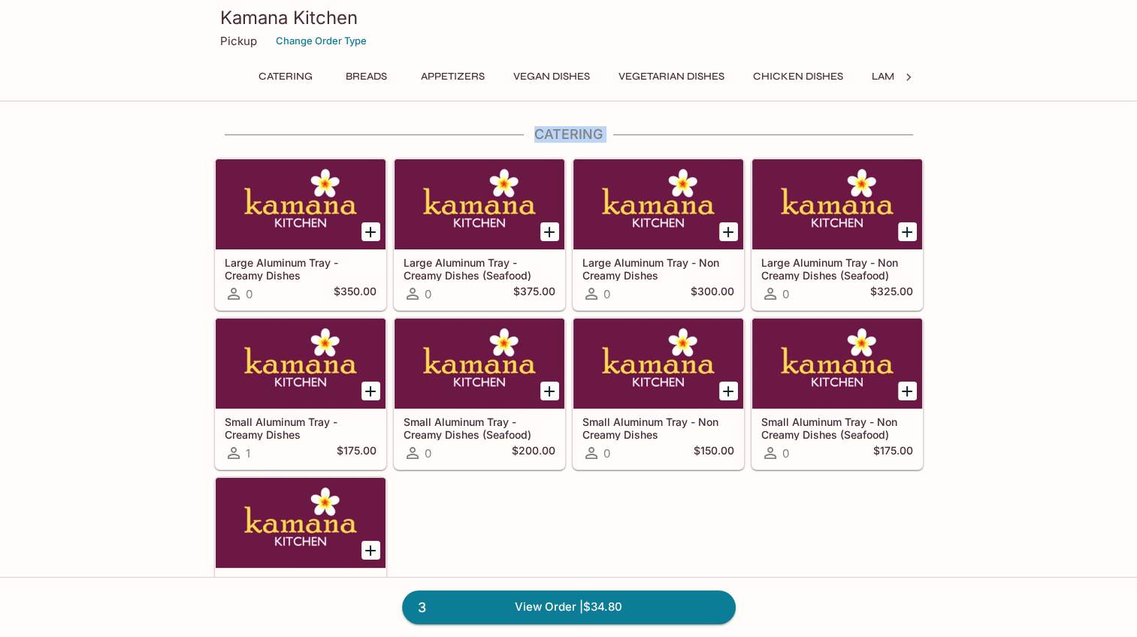
drag, startPoint x: 1137, startPoint y: 71, endPoint x: 1129, endPoint y: 162, distance: 90.5
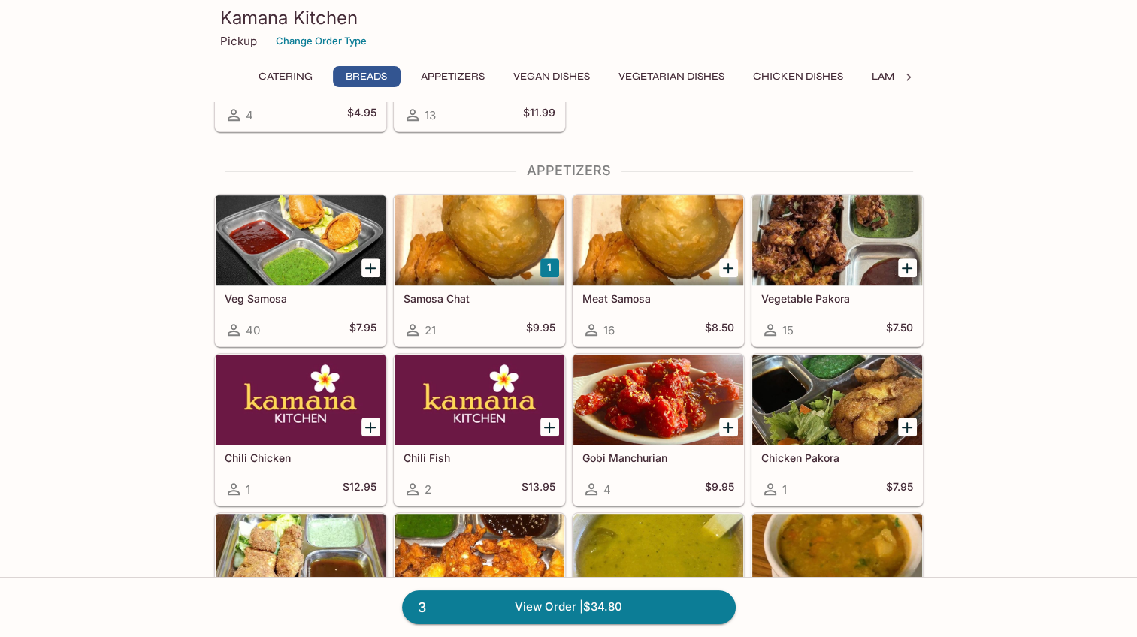
scroll to position [878, 0]
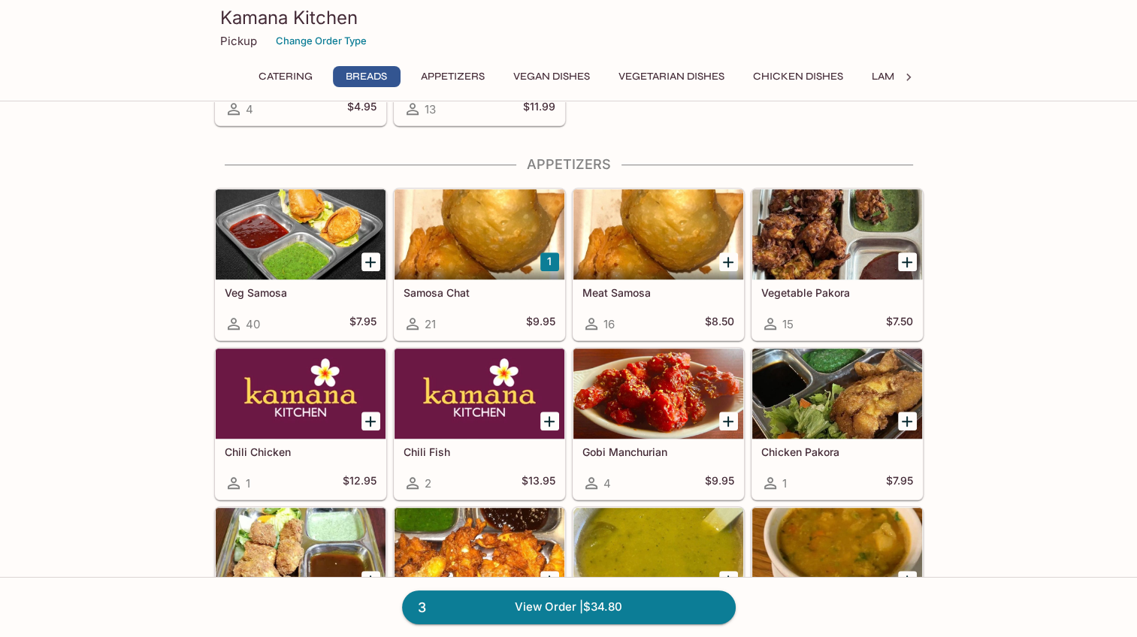
click at [643, 216] on div at bounding box center [659, 234] width 170 height 90
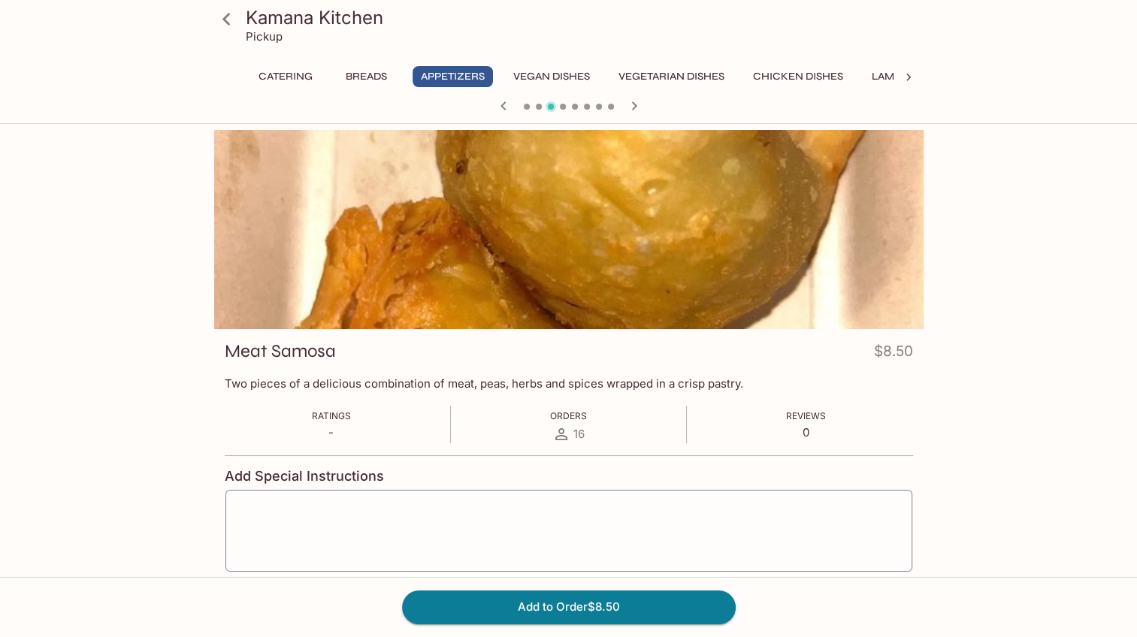
click at [226, 18] on icon at bounding box center [226, 19] width 26 height 26
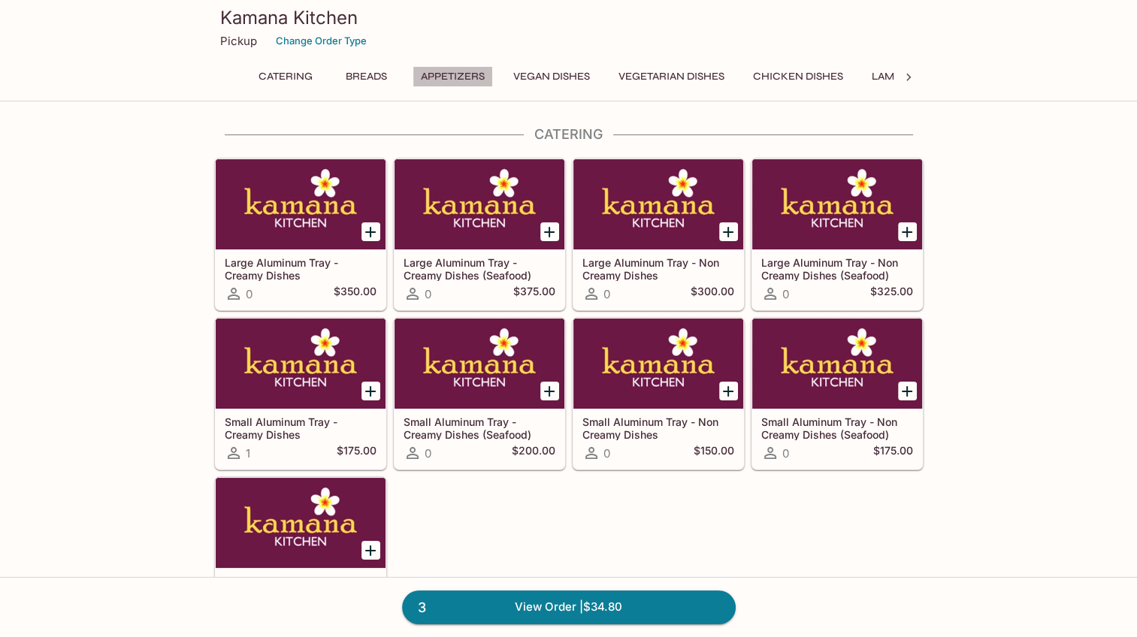
click at [448, 75] on button "Appetizers" at bounding box center [453, 76] width 80 height 21
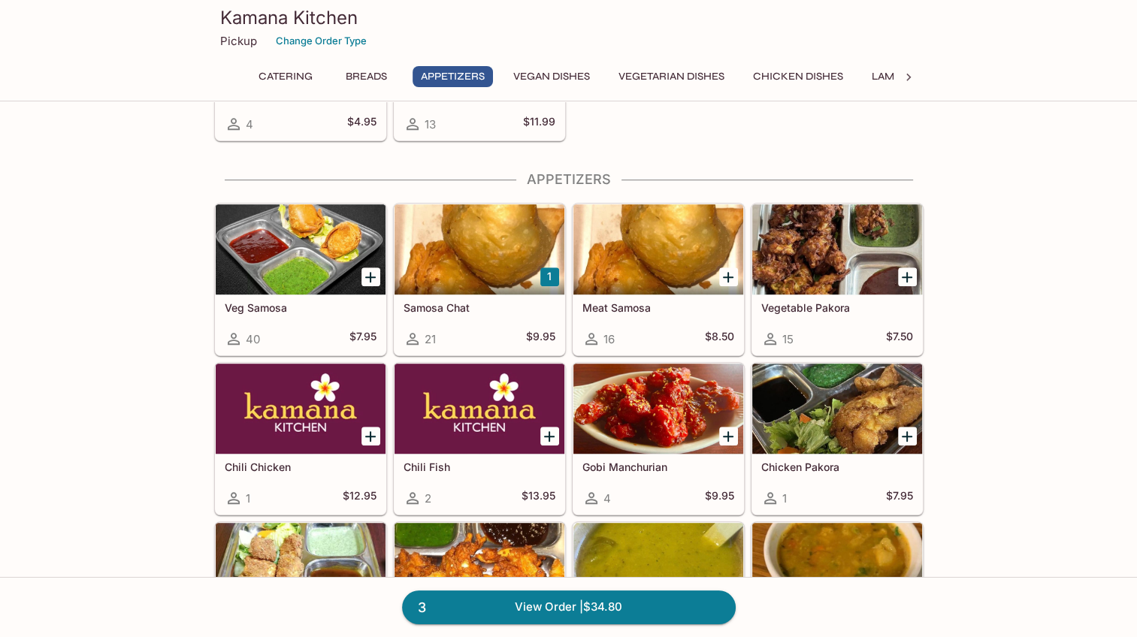
scroll to position [904, 0]
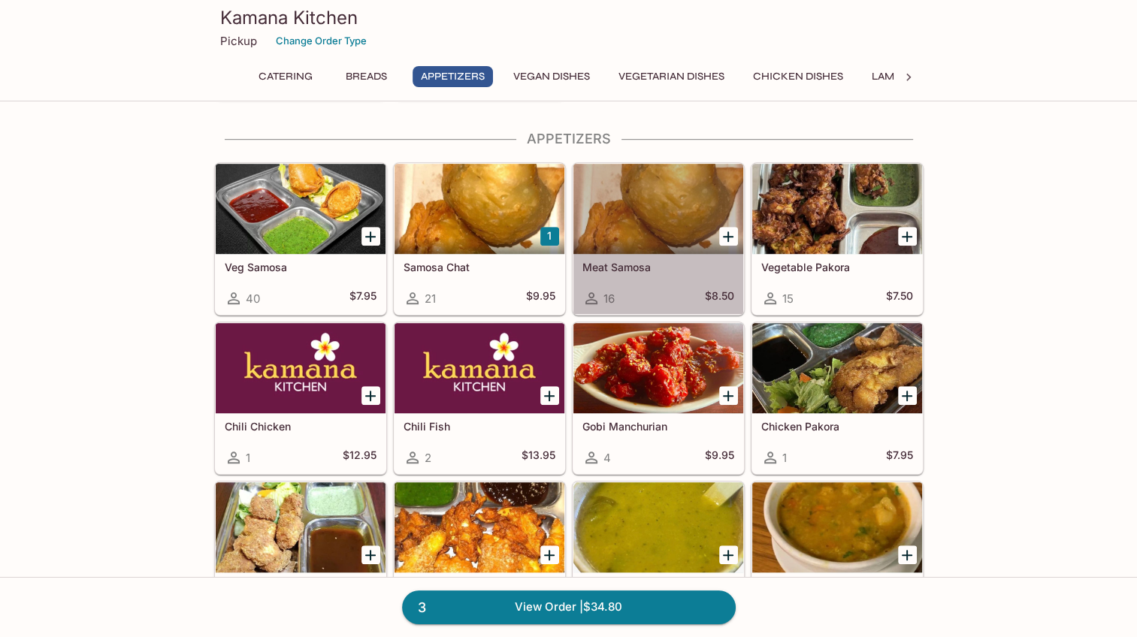
click at [659, 229] on div at bounding box center [659, 209] width 170 height 90
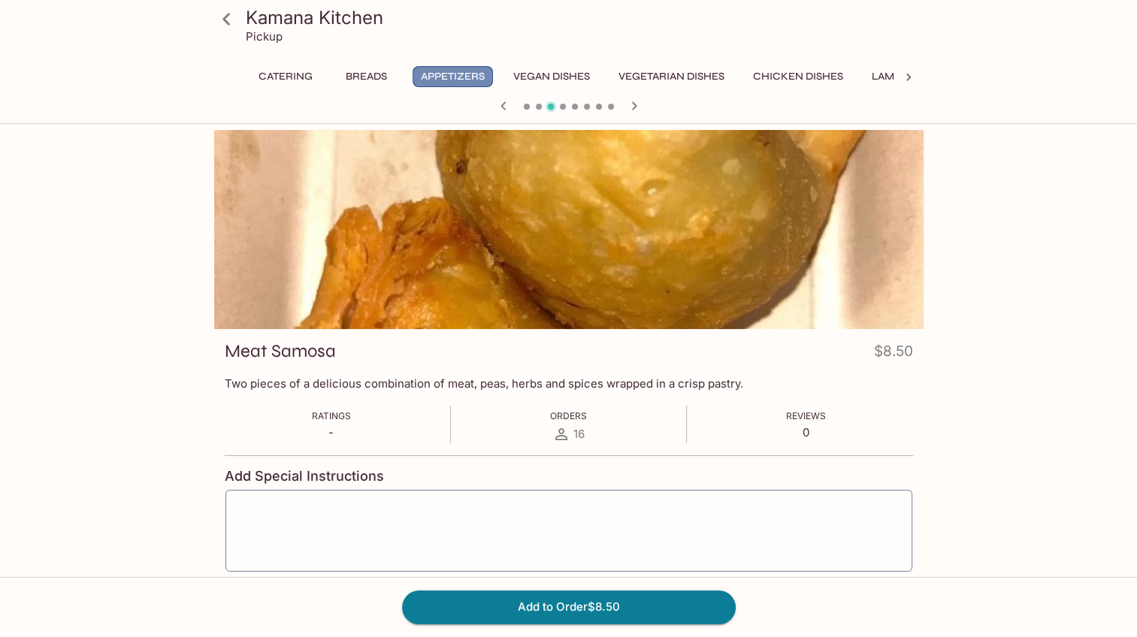
click at [428, 73] on button "Appetizers" at bounding box center [453, 76] width 80 height 21
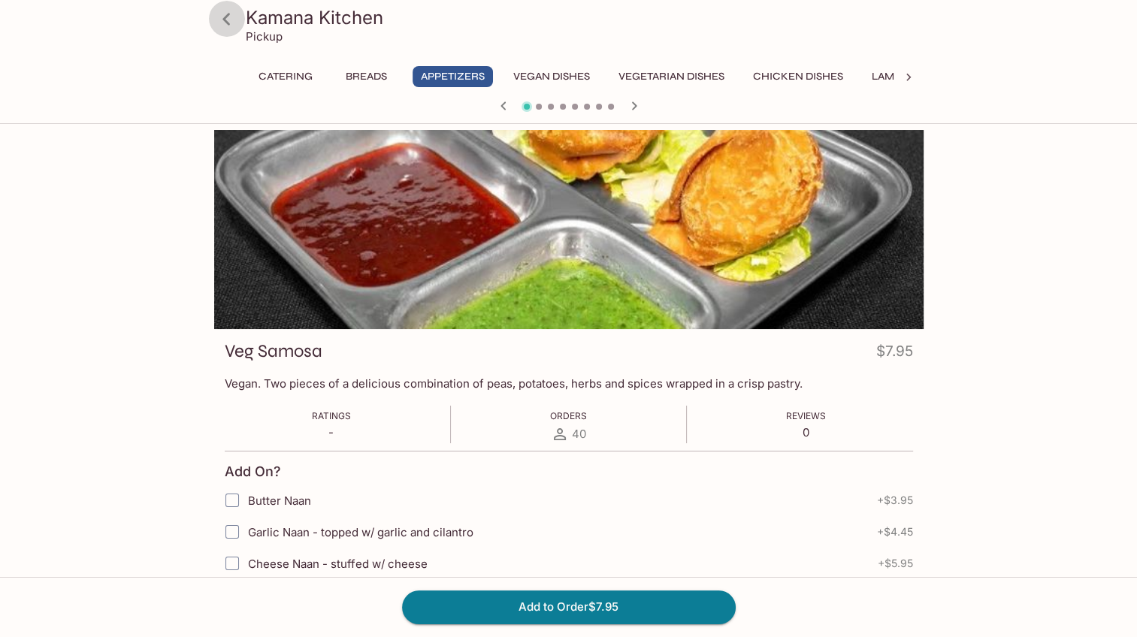
click at [232, 14] on icon at bounding box center [226, 19] width 26 height 26
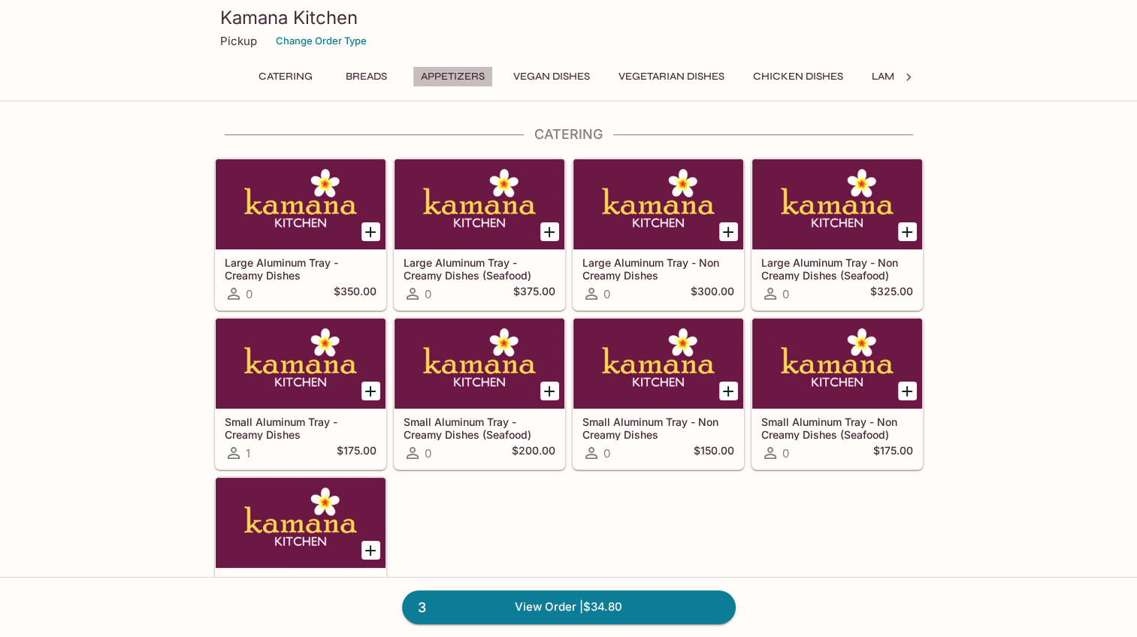
click at [468, 73] on button "Appetizers" at bounding box center [453, 76] width 80 height 21
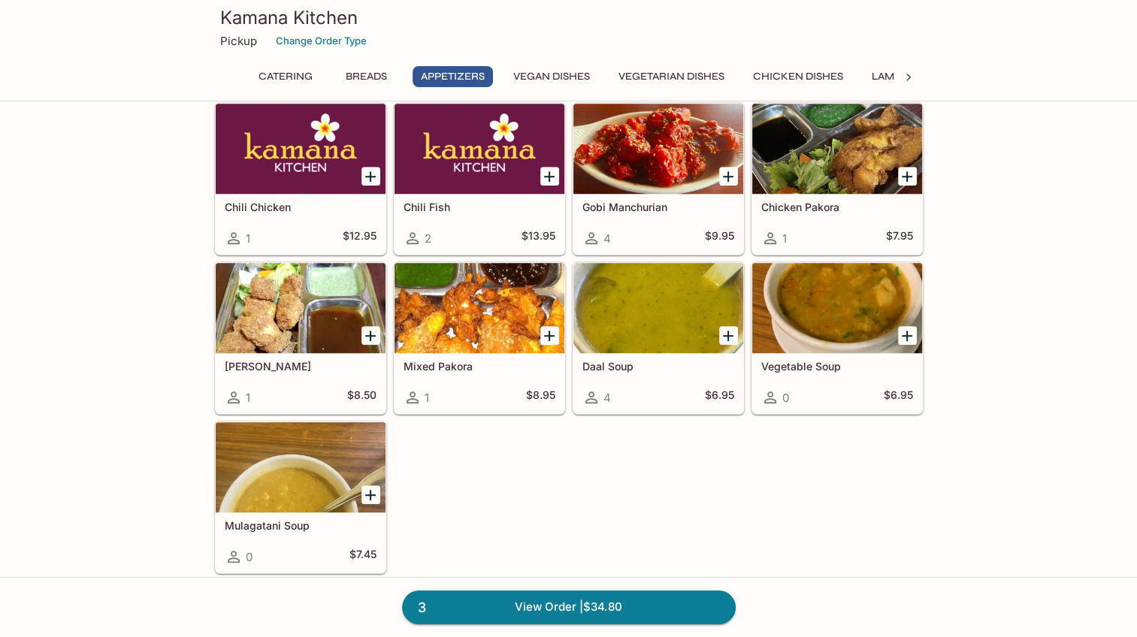
scroll to position [1140, 0]
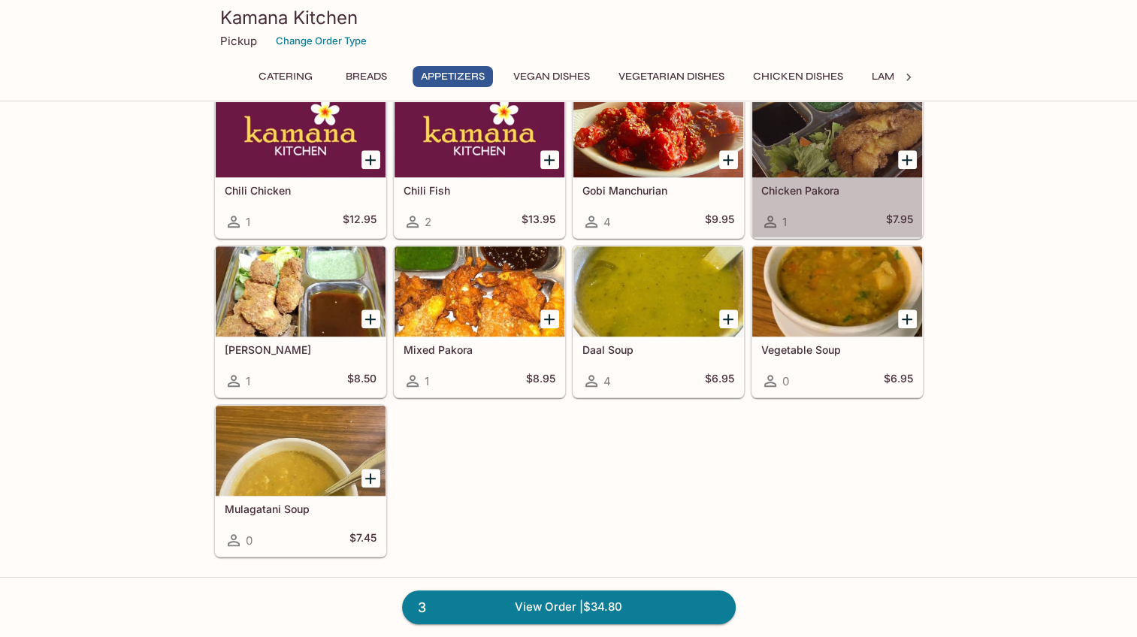
click at [830, 144] on div at bounding box center [837, 132] width 170 height 90
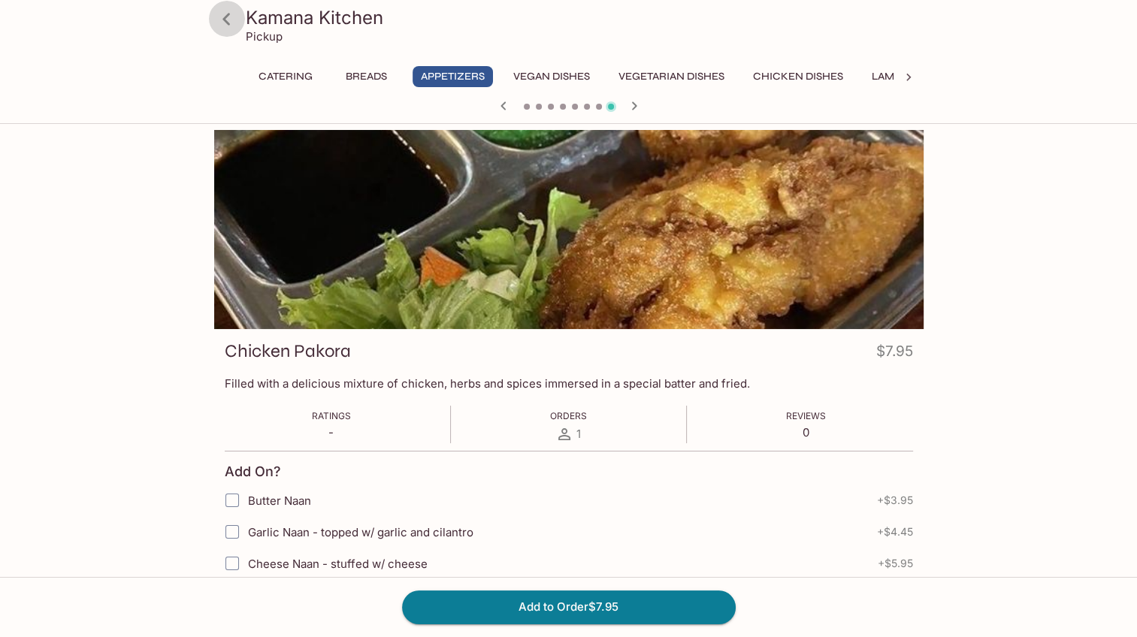
click at [221, 15] on icon at bounding box center [226, 19] width 26 height 26
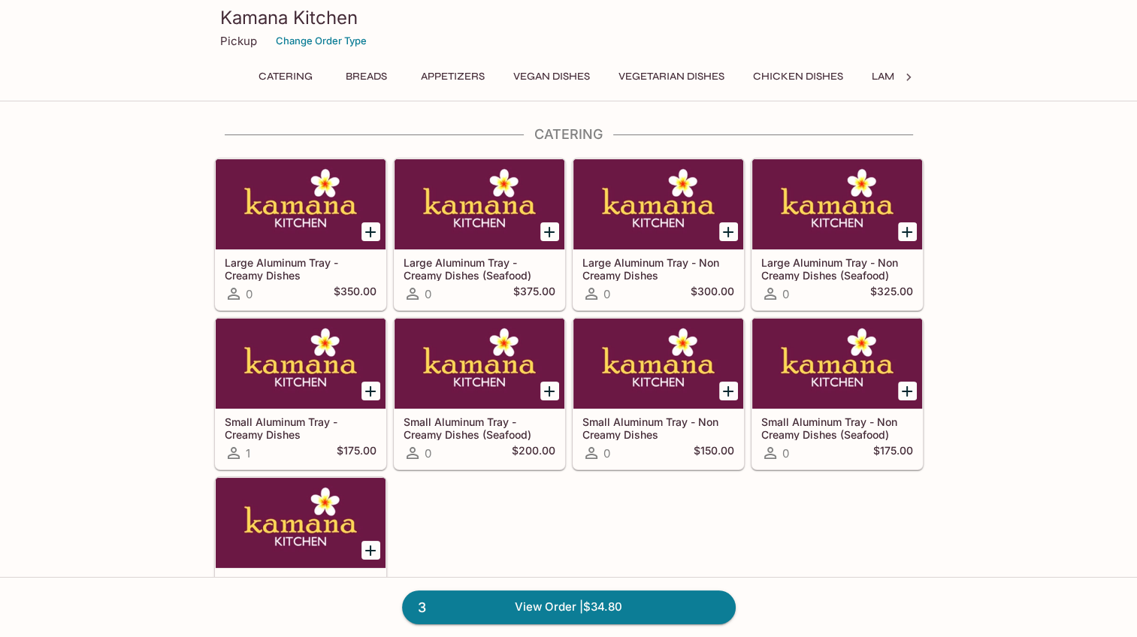
click at [580, 607] on link "3 View Order | $34.80" at bounding box center [569, 607] width 334 height 33
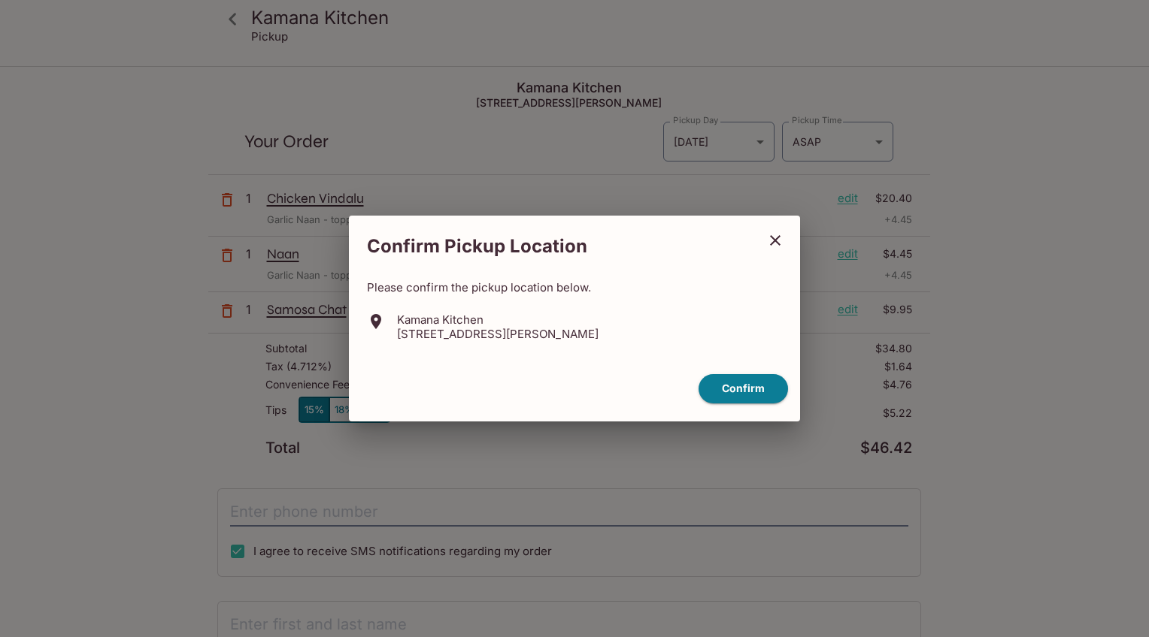
click at [739, 386] on button "Confirm" at bounding box center [742, 388] width 89 height 29
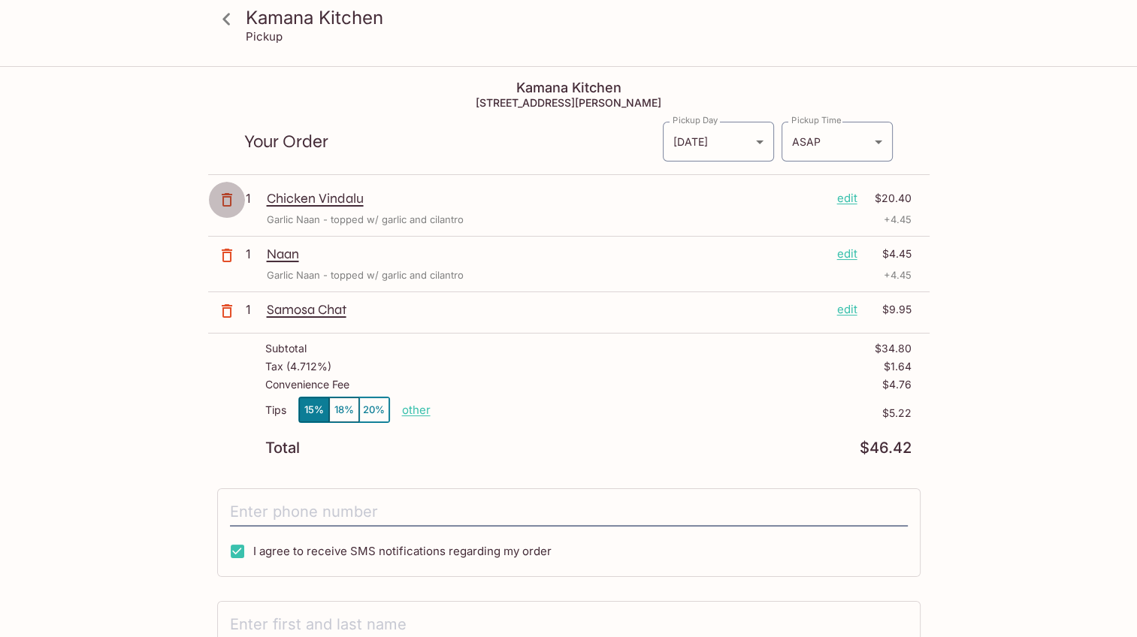
click at [225, 198] on icon "button" at bounding box center [227, 200] width 18 height 18
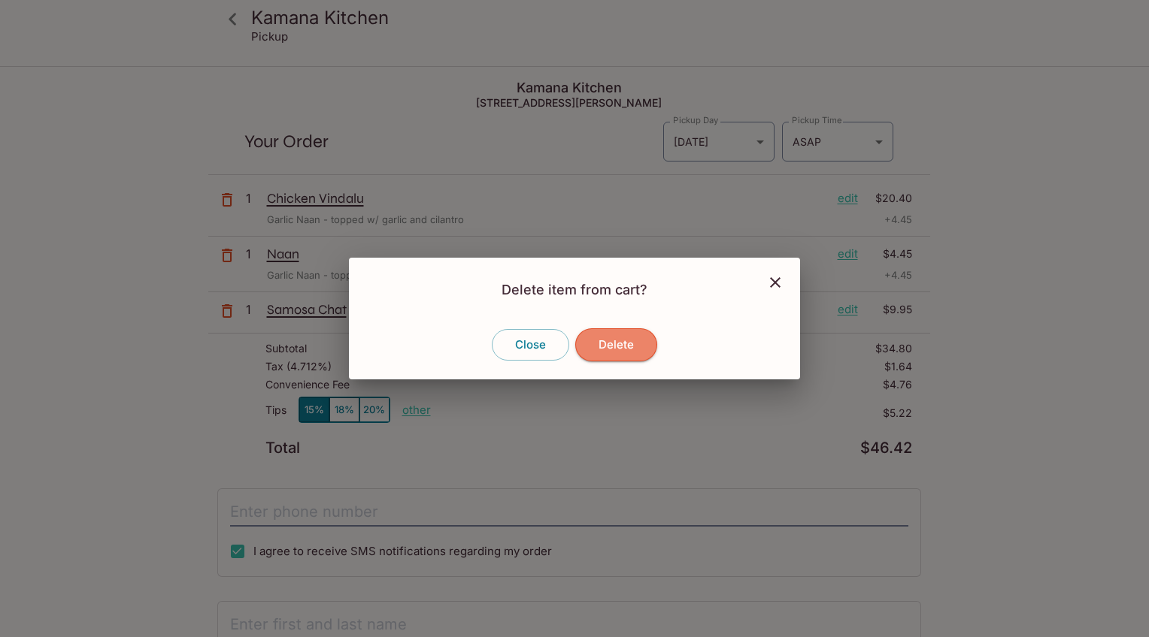
click at [622, 339] on button "Delete" at bounding box center [616, 345] width 82 height 33
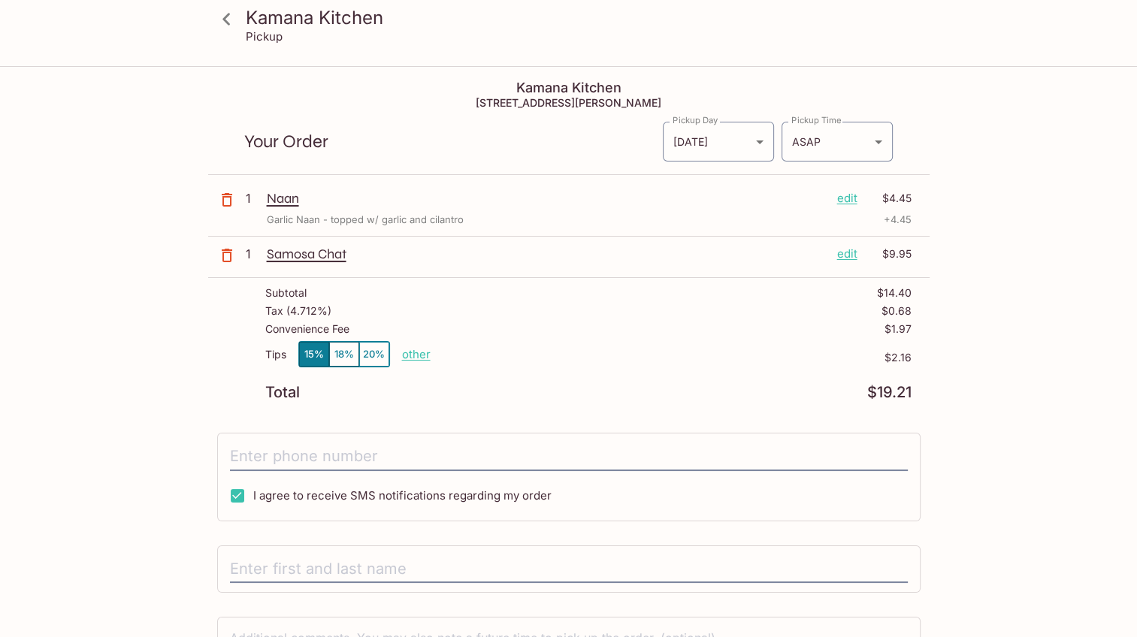
click at [1089, 345] on div "Kamana Kitchen Pickup Kamana Kitchen 1104 Bishop St, Honolulu, HI 96813 Your Or…" at bounding box center [568, 386] width 1137 height 637
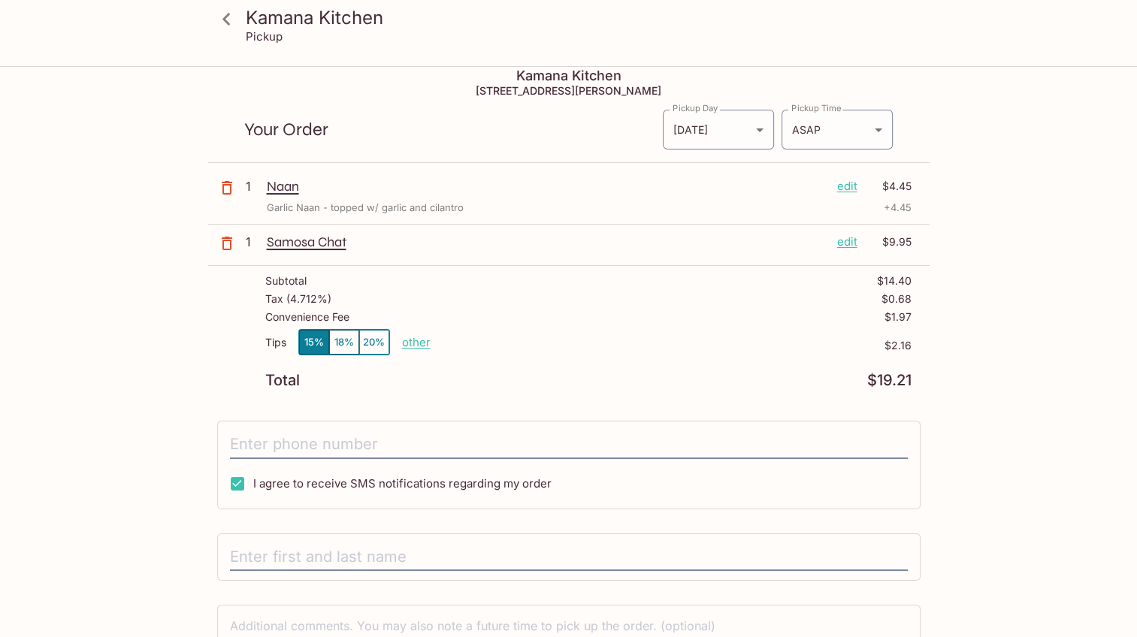
scroll to position [11, 0]
click at [405, 341] on p "other" at bounding box center [416, 344] width 29 height 14
drag, startPoint x: 510, startPoint y: 347, endPoint x: 641, endPoint y: 351, distance: 130.9
click at [640, 351] on div "Tips 15% 18% 20% Done 2.16 $2.16" at bounding box center [588, 353] width 646 height 44
type input "0.00"
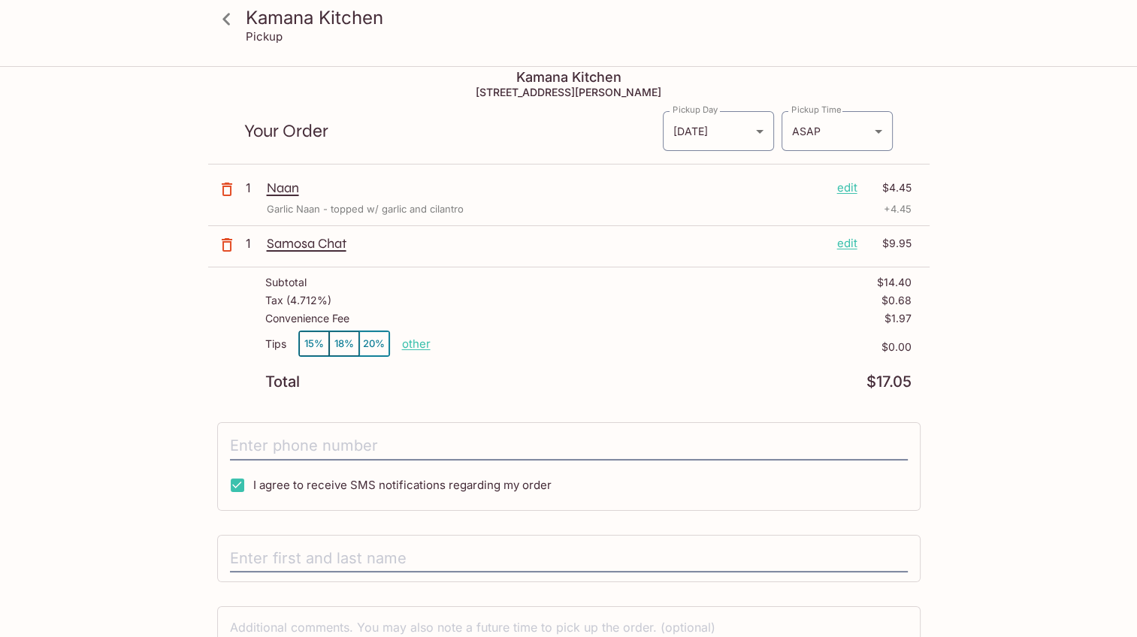
click at [1034, 340] on div "Kamana Kitchen Pickup Kamana Kitchen 1104 Bishop St, Honolulu, HI 96813 Your Or…" at bounding box center [569, 401] width 962 height 689
drag, startPoint x: 249, startPoint y: 322, endPoint x: 897, endPoint y: 329, distance: 648.0
click at [894, 331] on div "Subtotal $14.40 Tax ( 4.712% ) $0.68 Convenience Fee $1.97 Tips 15% 18% 20% oth…" at bounding box center [569, 333] width 722 height 131
drag, startPoint x: 897, startPoint y: 329, endPoint x: 1120, endPoint y: 293, distance: 226.2
click at [1081, 297] on div "Kamana Kitchen Pickup Kamana Kitchen 1104 Bishop St, Honolulu, HI 96813 Your Or…" at bounding box center [568, 375] width 1137 height 637
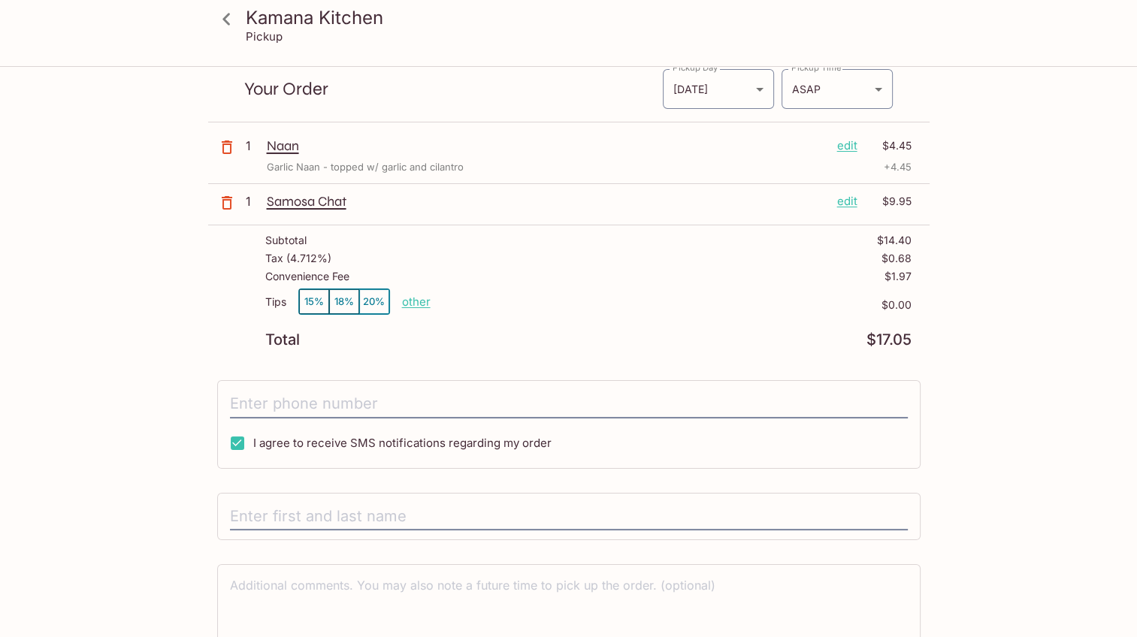
scroll to position [117, 0]
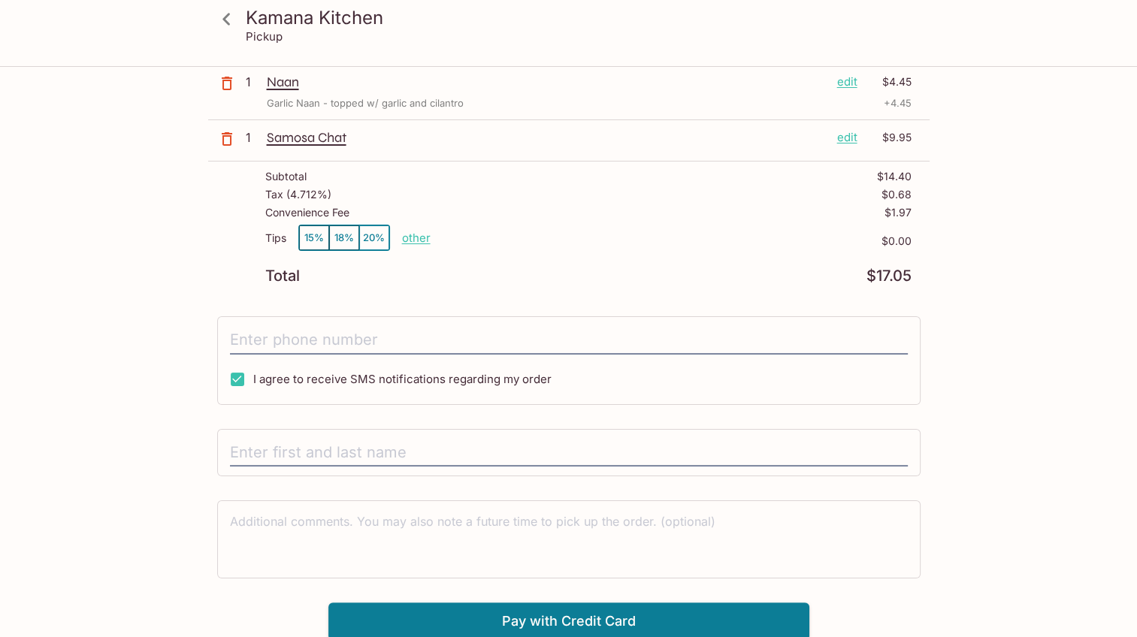
click at [481, 332] on input "tel" at bounding box center [569, 340] width 678 height 29
type input "(808) 347-5534"
click at [391, 447] on input "text" at bounding box center [569, 453] width 678 height 29
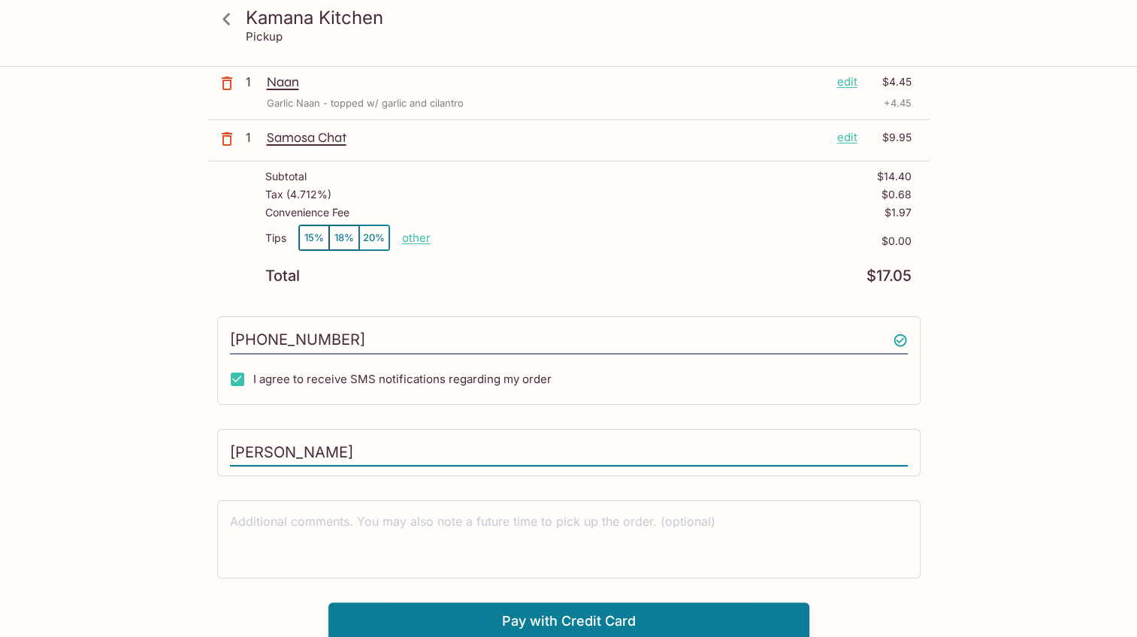
type input "Marvin Trantham"
click at [1082, 395] on div "Kamana Kitchen Pickup Kamana Kitchen 1104 Bishop St, Honolulu, HI 96813 Your Or…" at bounding box center [568, 269] width 1137 height 637
click at [628, 621] on button "Pay with Credit Card" at bounding box center [569, 622] width 481 height 38
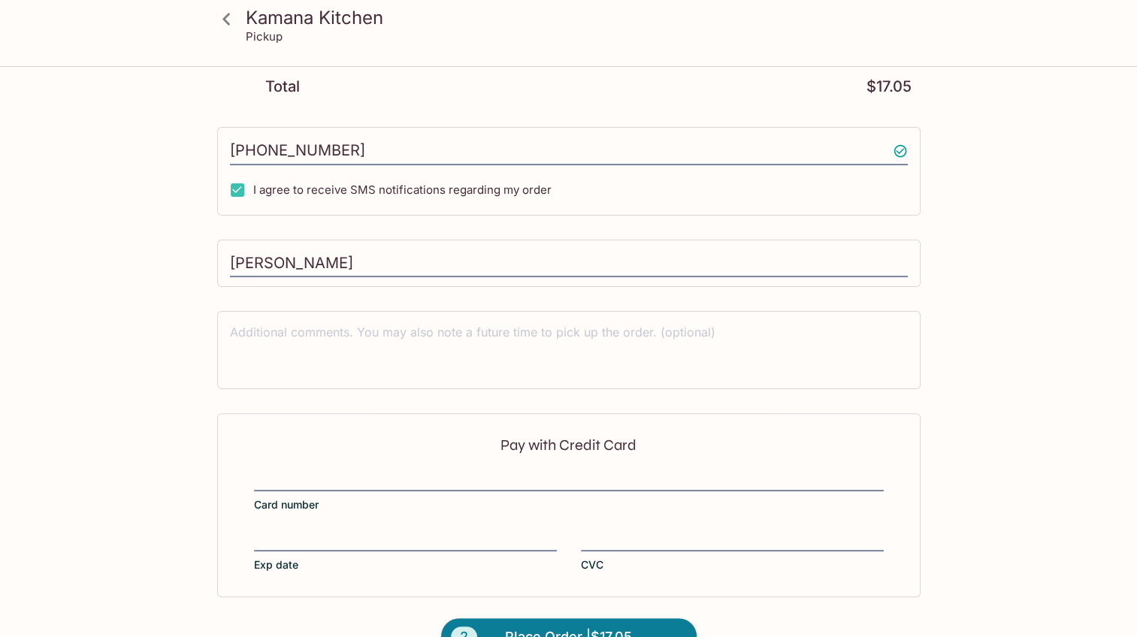
scroll to position [341, 0]
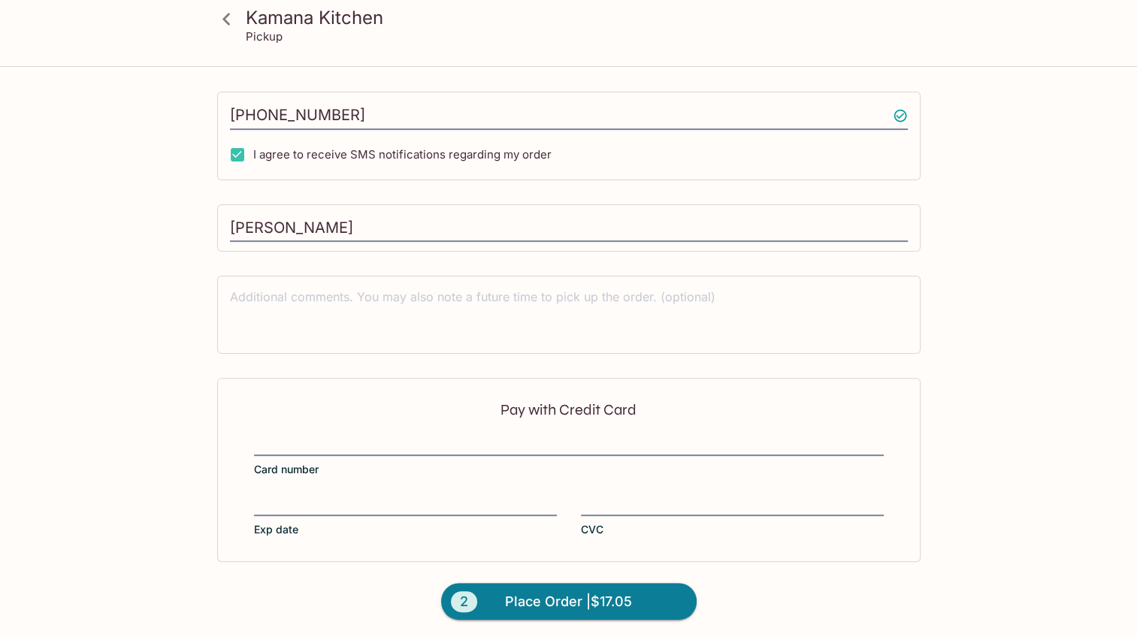
click at [322, 435] on div at bounding box center [569, 445] width 630 height 21
click at [322, 436] on input "Card number" at bounding box center [569, 436] width 630 height 1
click at [335, 491] on div "Pay with Credit Card Card number Exp date CVC" at bounding box center [569, 469] width 704 height 183
click at [649, 486] on div "Pay with Credit Card Card number Exp date CVC" at bounding box center [569, 469] width 704 height 183
click at [546, 592] on span "Place Order | $17.05" at bounding box center [568, 602] width 127 height 24
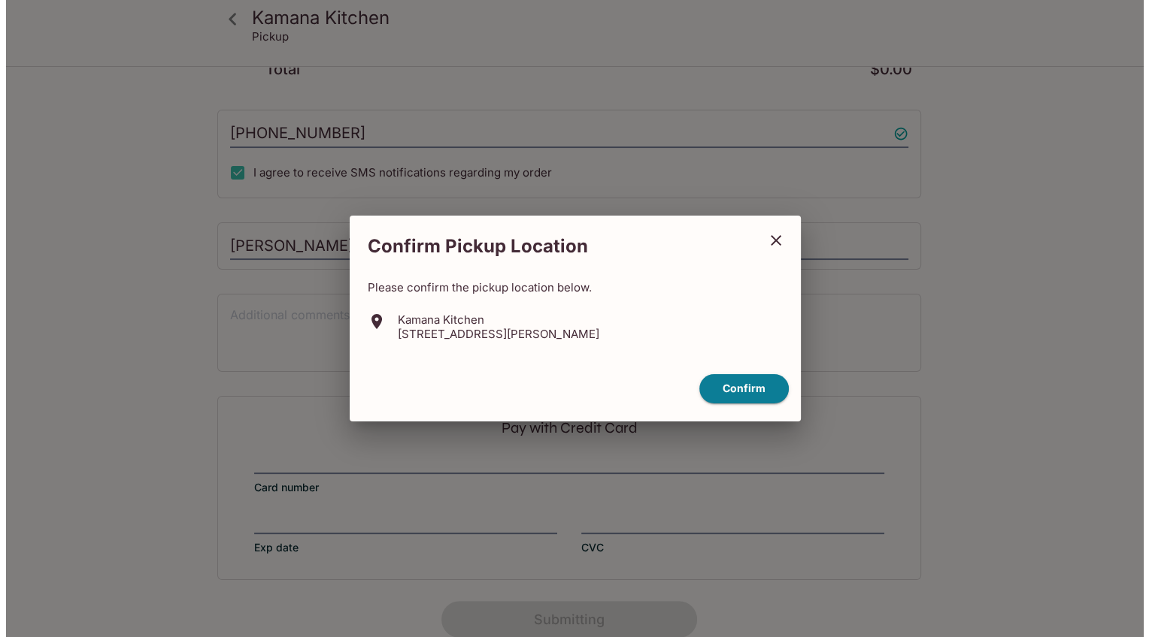
scroll to position [259, 0]
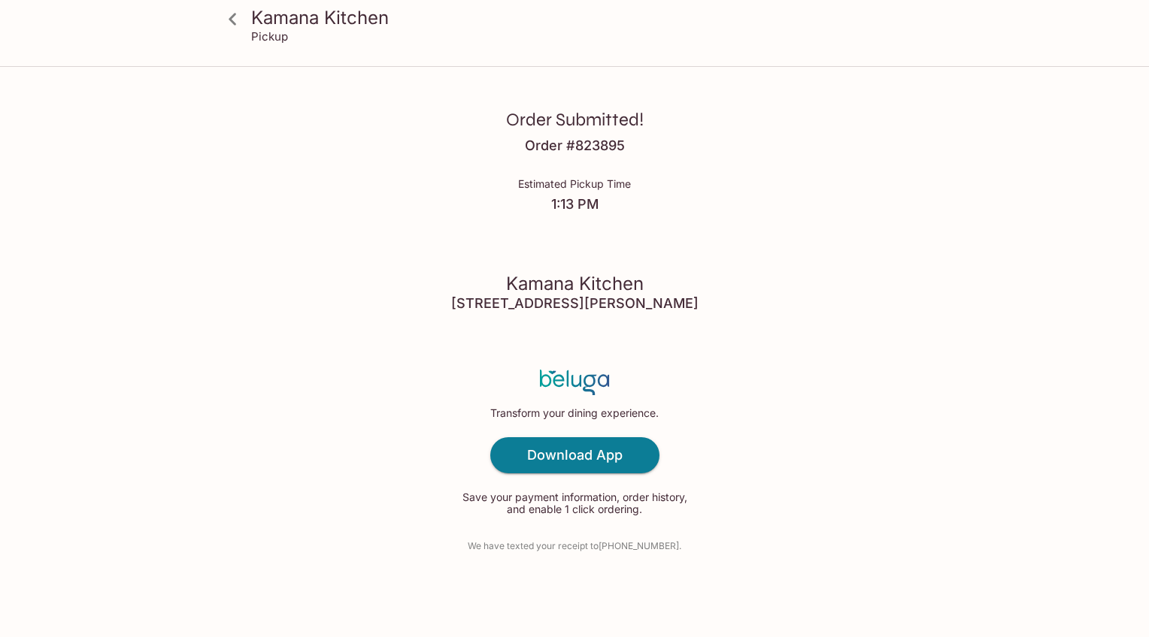
click at [983, 265] on div "Order Submitted! Order # 823895 Estimated Pickup Time 1:13 PM Kamana Kitchen 11…" at bounding box center [574, 318] width 962 height 637
click at [237, 14] on icon at bounding box center [233, 19] width 26 height 26
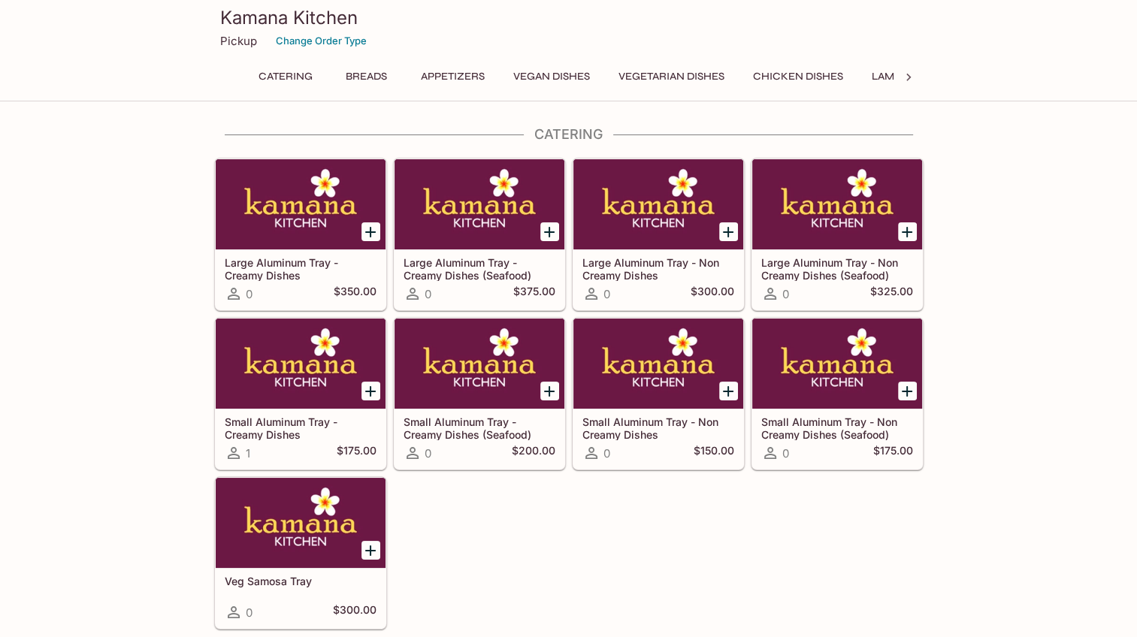
click at [468, 77] on button "Appetizers" at bounding box center [453, 76] width 80 height 21
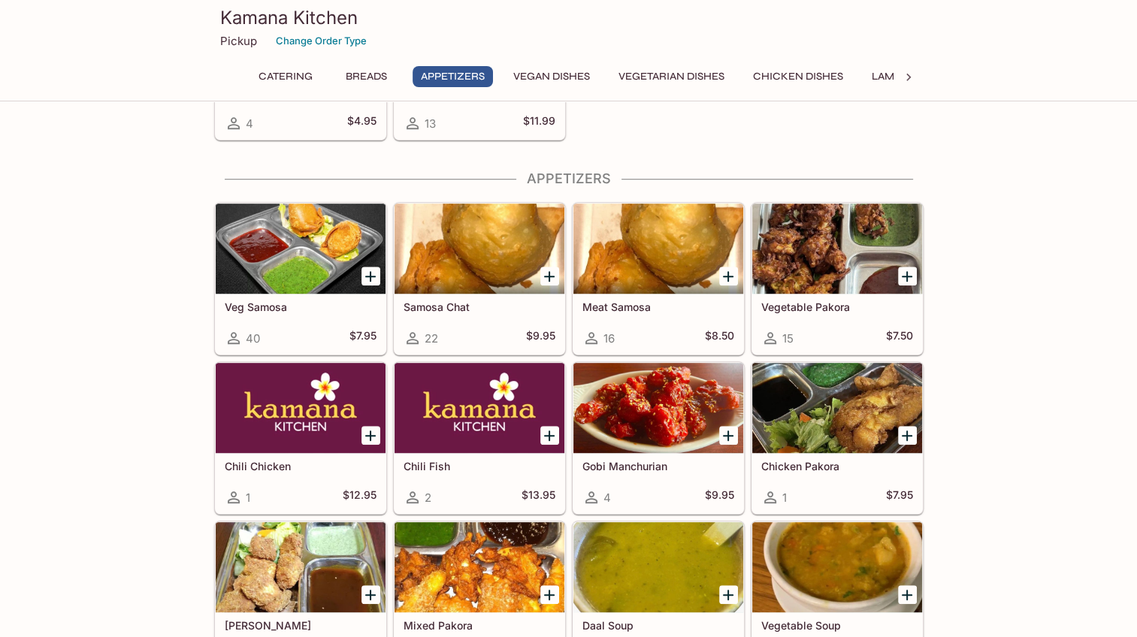
scroll to position [904, 0]
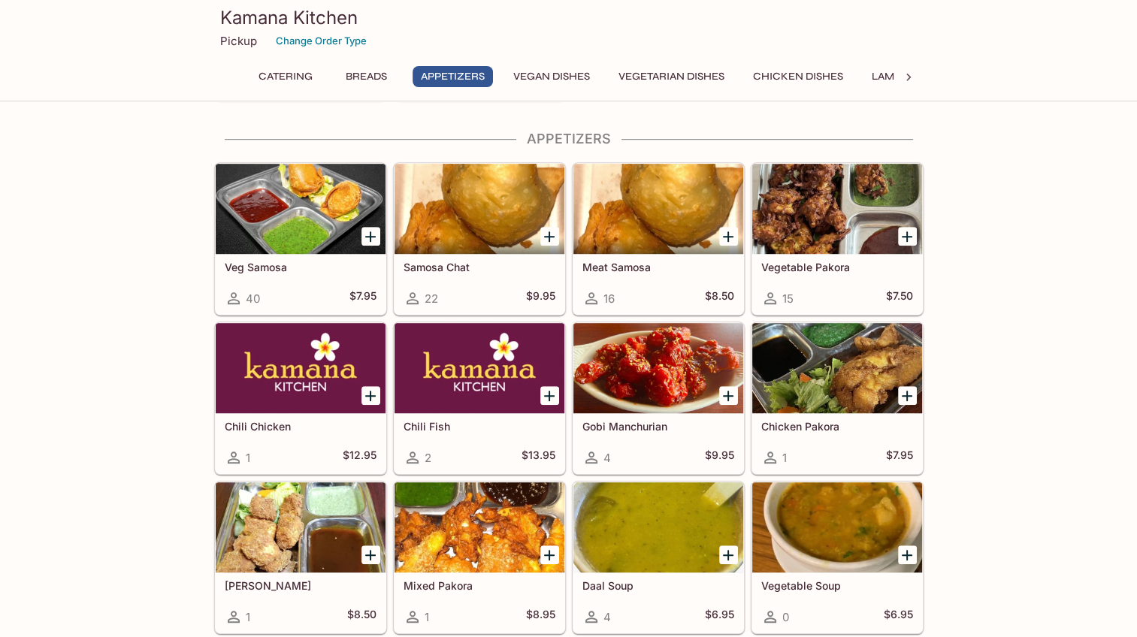
click at [474, 207] on div at bounding box center [480, 209] width 170 height 90
